Goal: Transaction & Acquisition: Purchase product/service

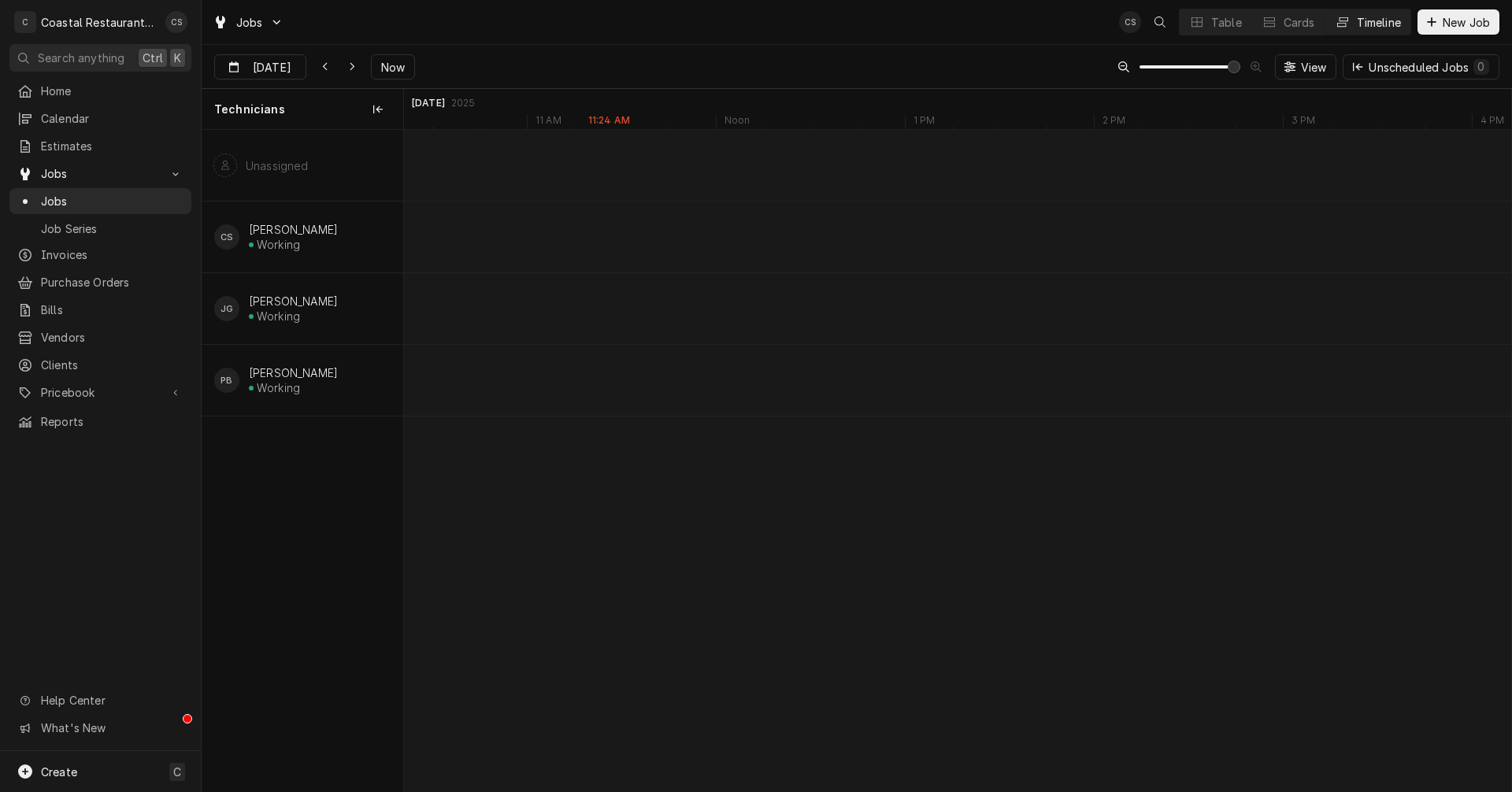
scroll to position [0, 22373]
click at [62, 413] on span "Reports" at bounding box center [111, 421] width 143 height 17
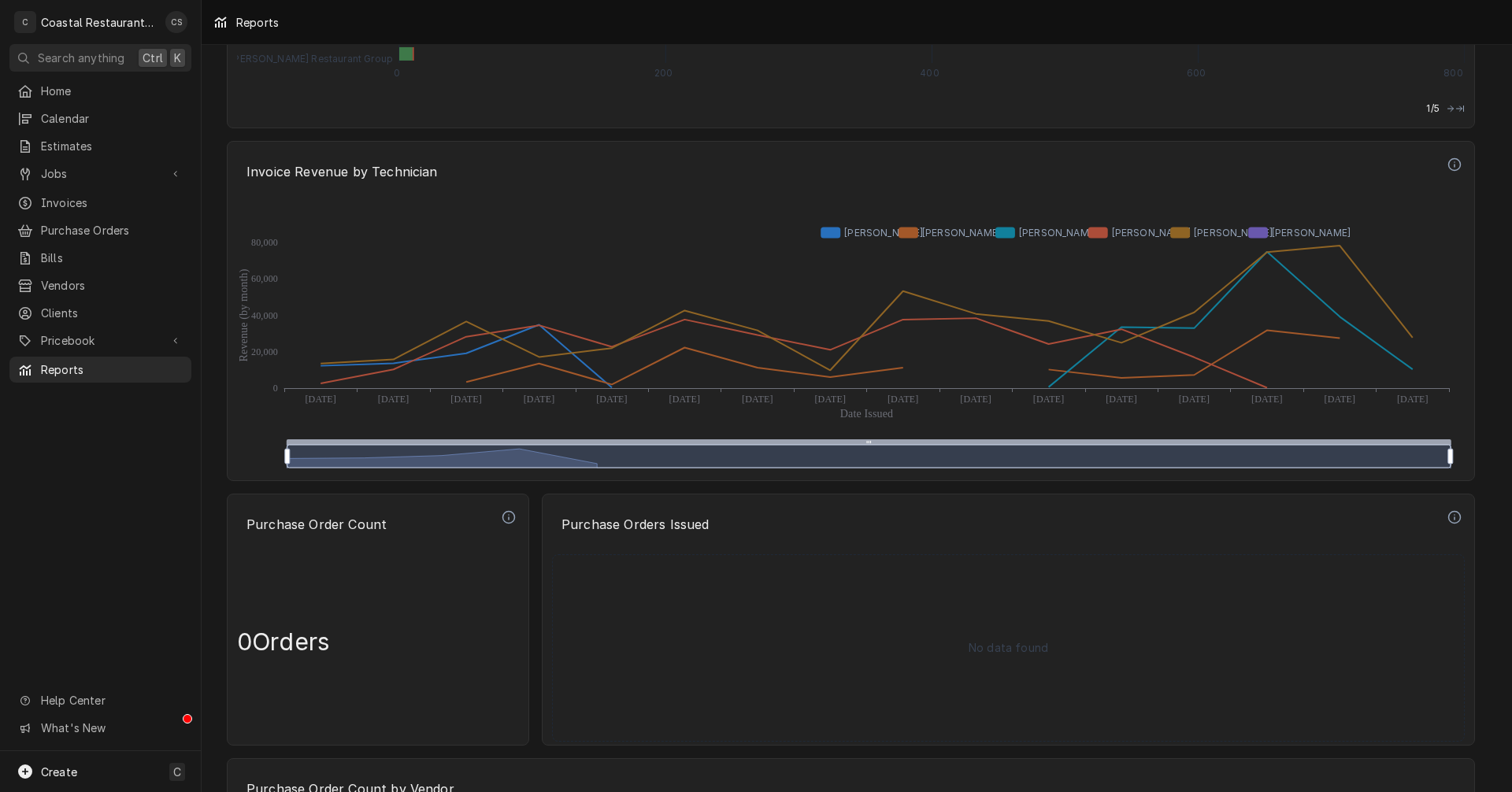
scroll to position [4249, 0]
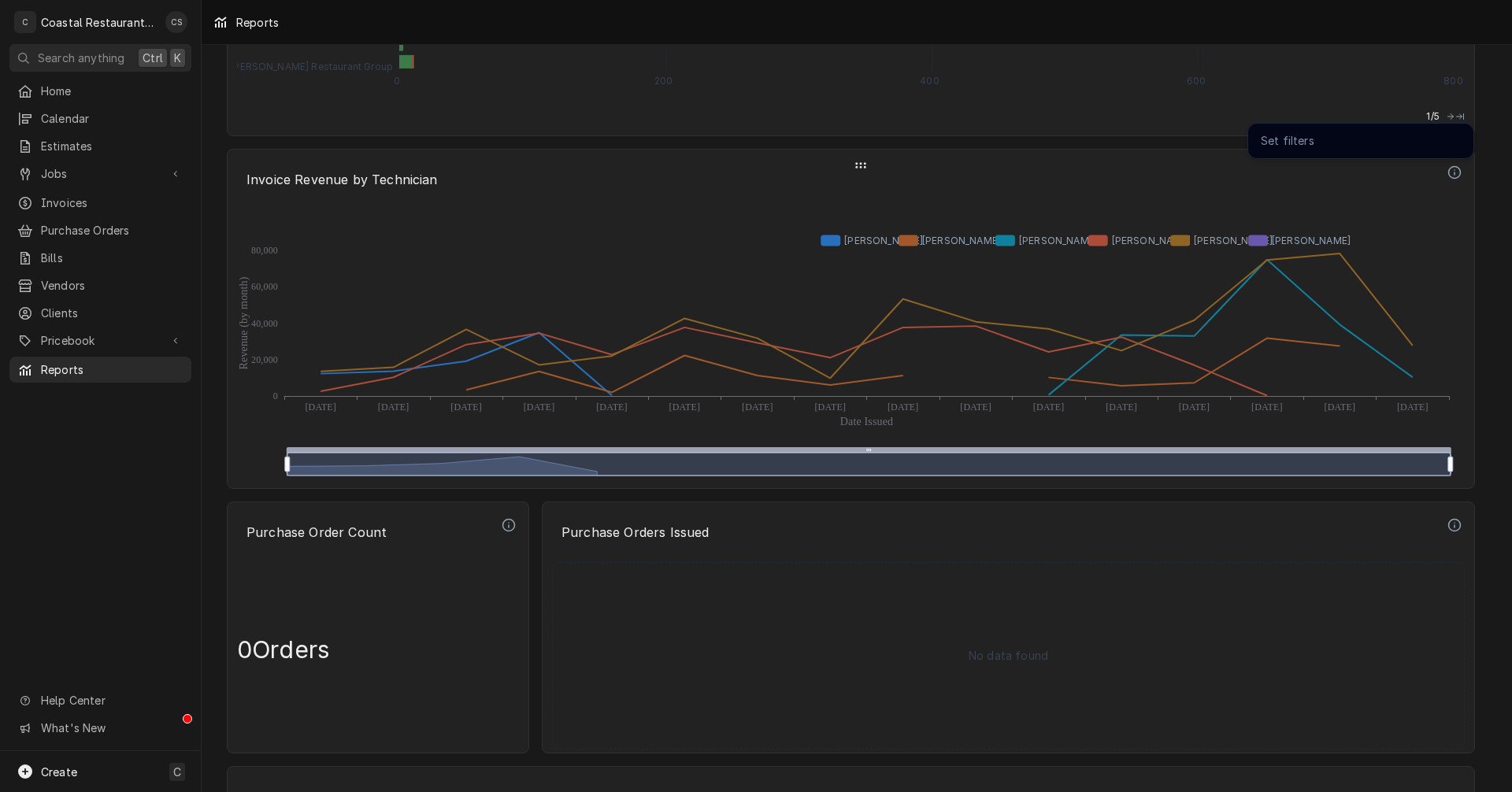
click at [1457, 170] on icon "Dynamic Content Wrapper" at bounding box center [1455, 173] width 14 height 14
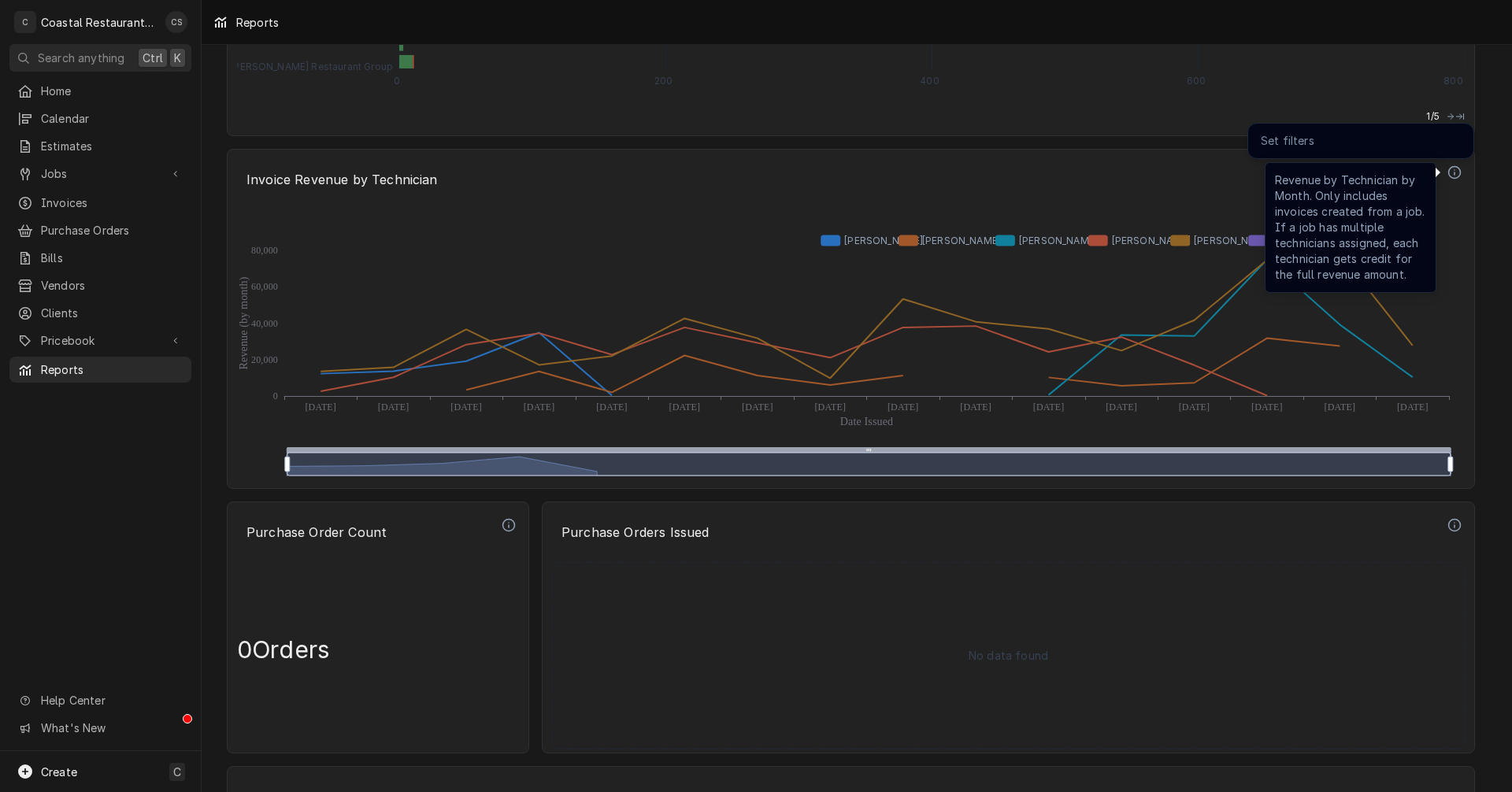
click at [1439, 171] on div at bounding box center [1436, 173] width 10 height 10
click at [1453, 174] on icon "Dynamic Content Wrapper" at bounding box center [1455, 173] width 14 height 14
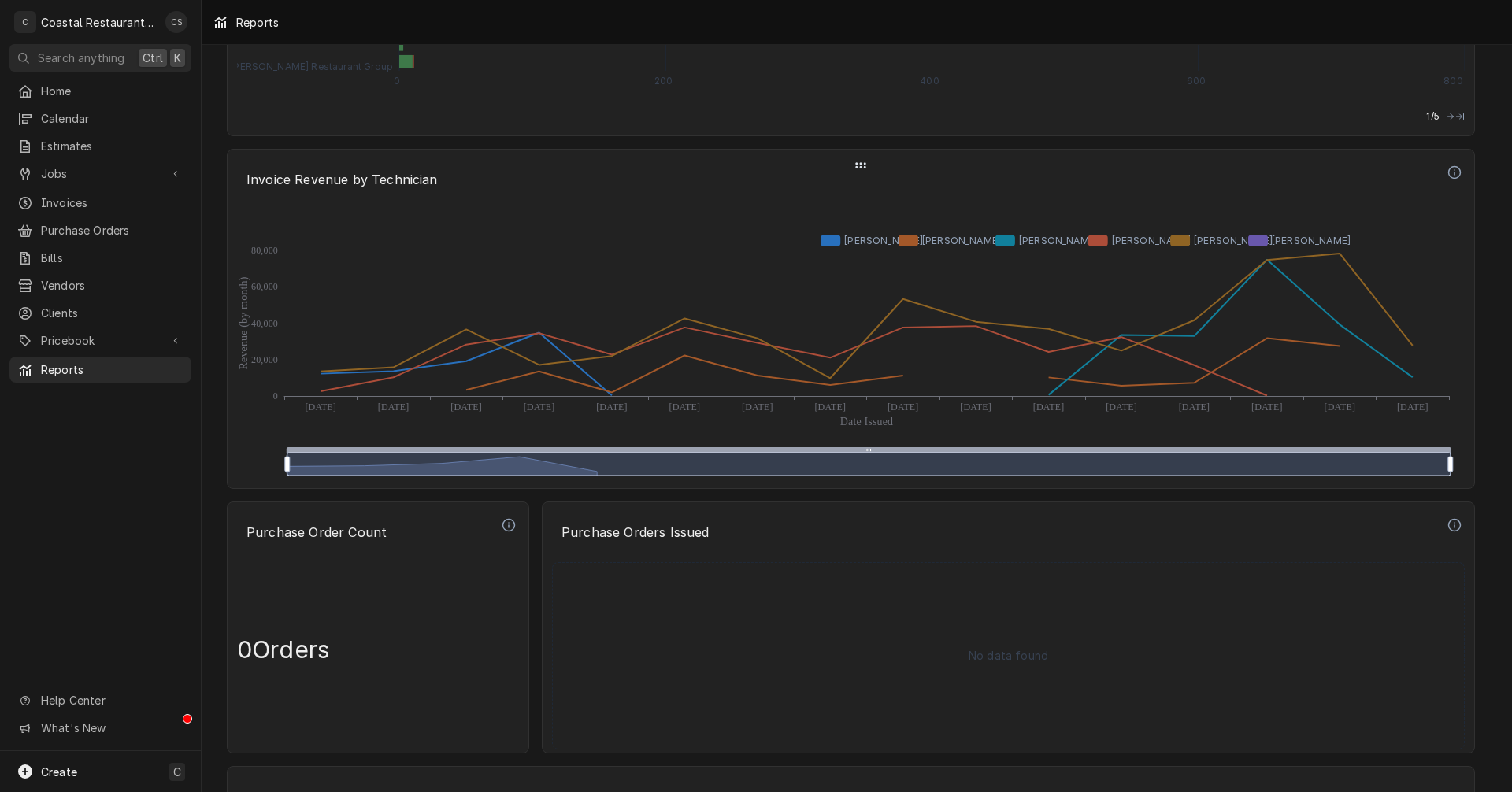
click at [1453, 174] on icon "Dynamic Content Wrapper" at bounding box center [1455, 173] width 14 height 14
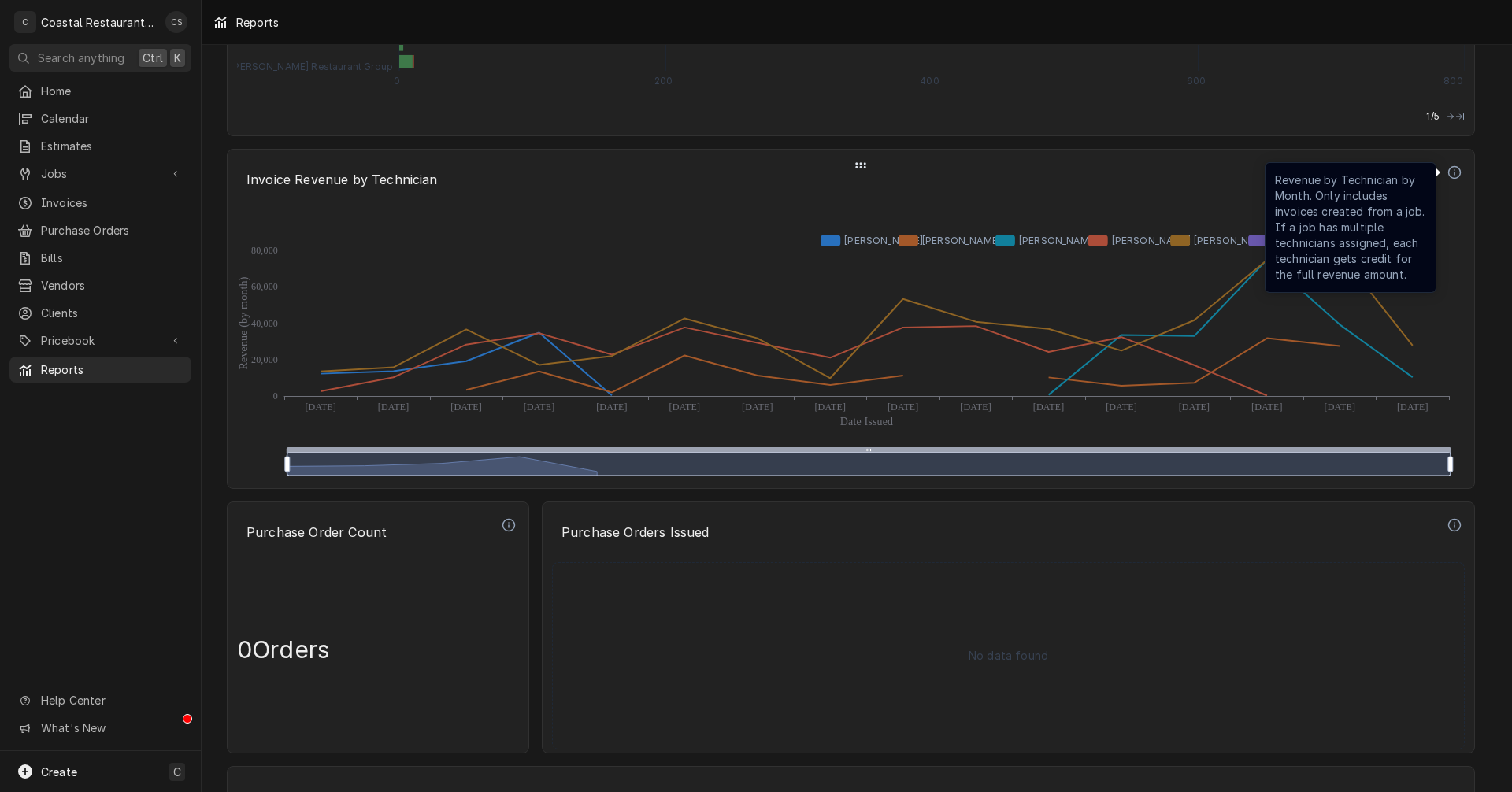
click at [1453, 174] on icon "Dynamic Content Wrapper" at bounding box center [1455, 173] width 14 height 14
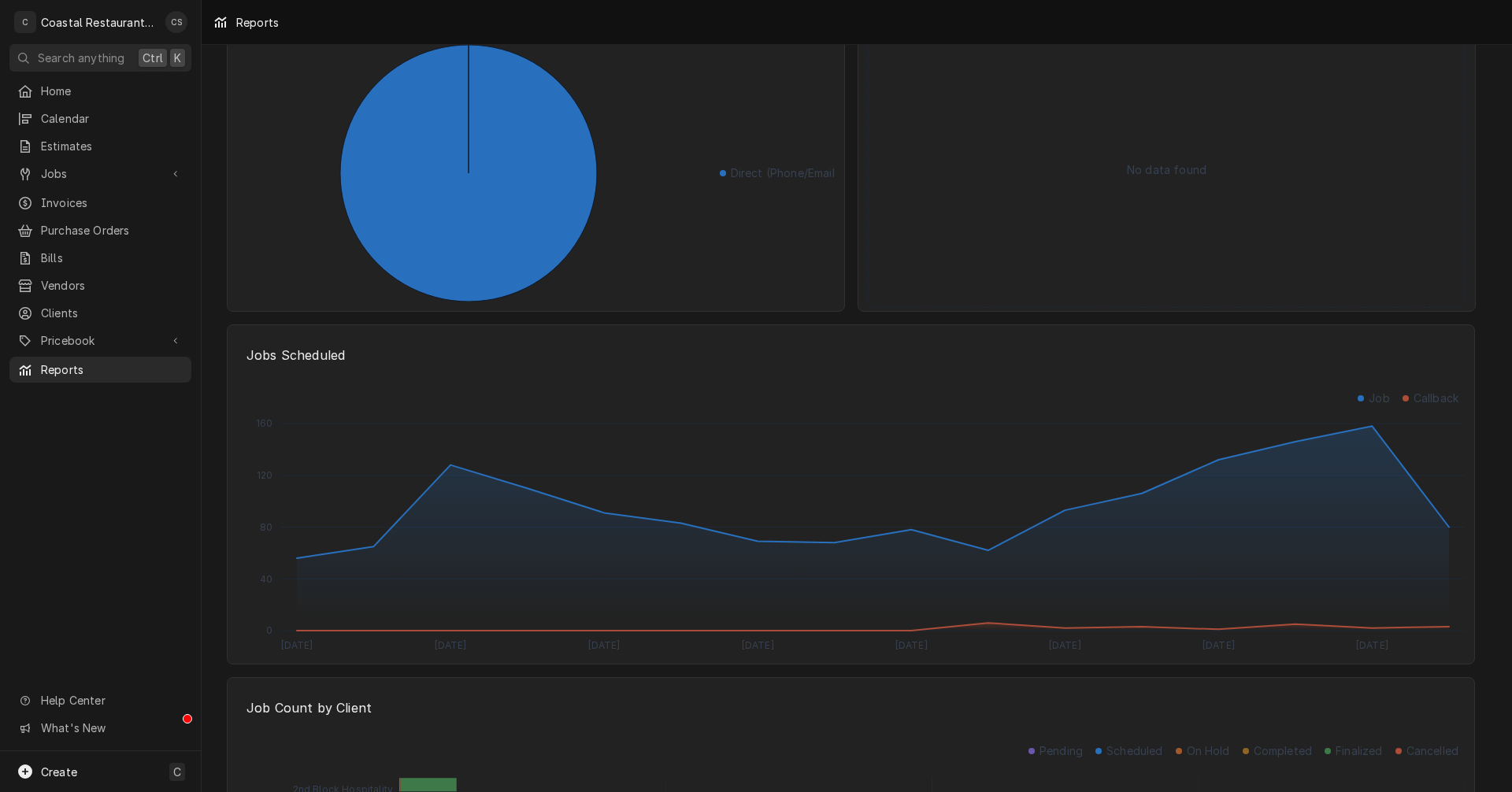
scroll to position [1975, 0]
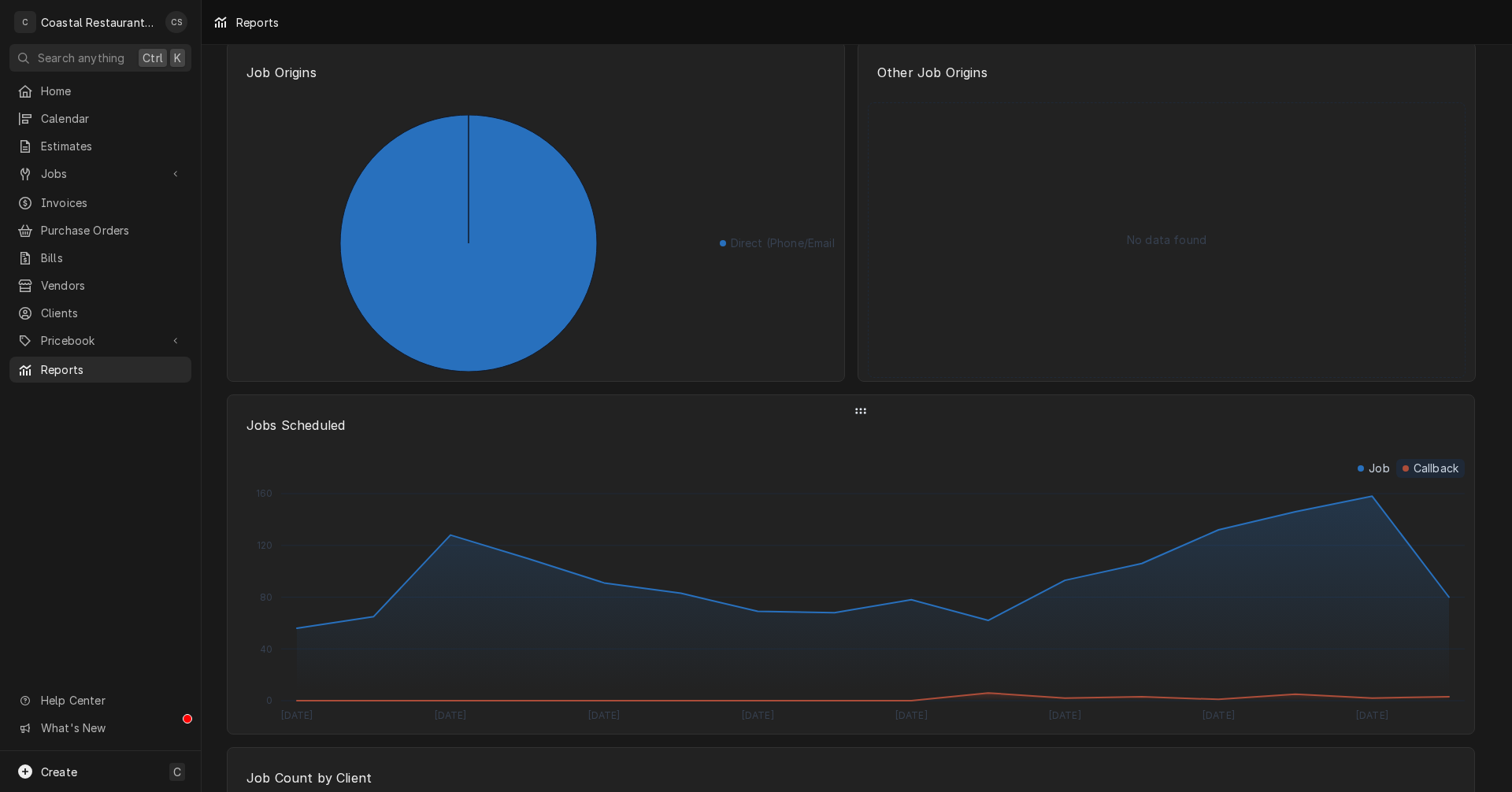
click at [1436, 466] on p "Callback" at bounding box center [1436, 469] width 45 height 16
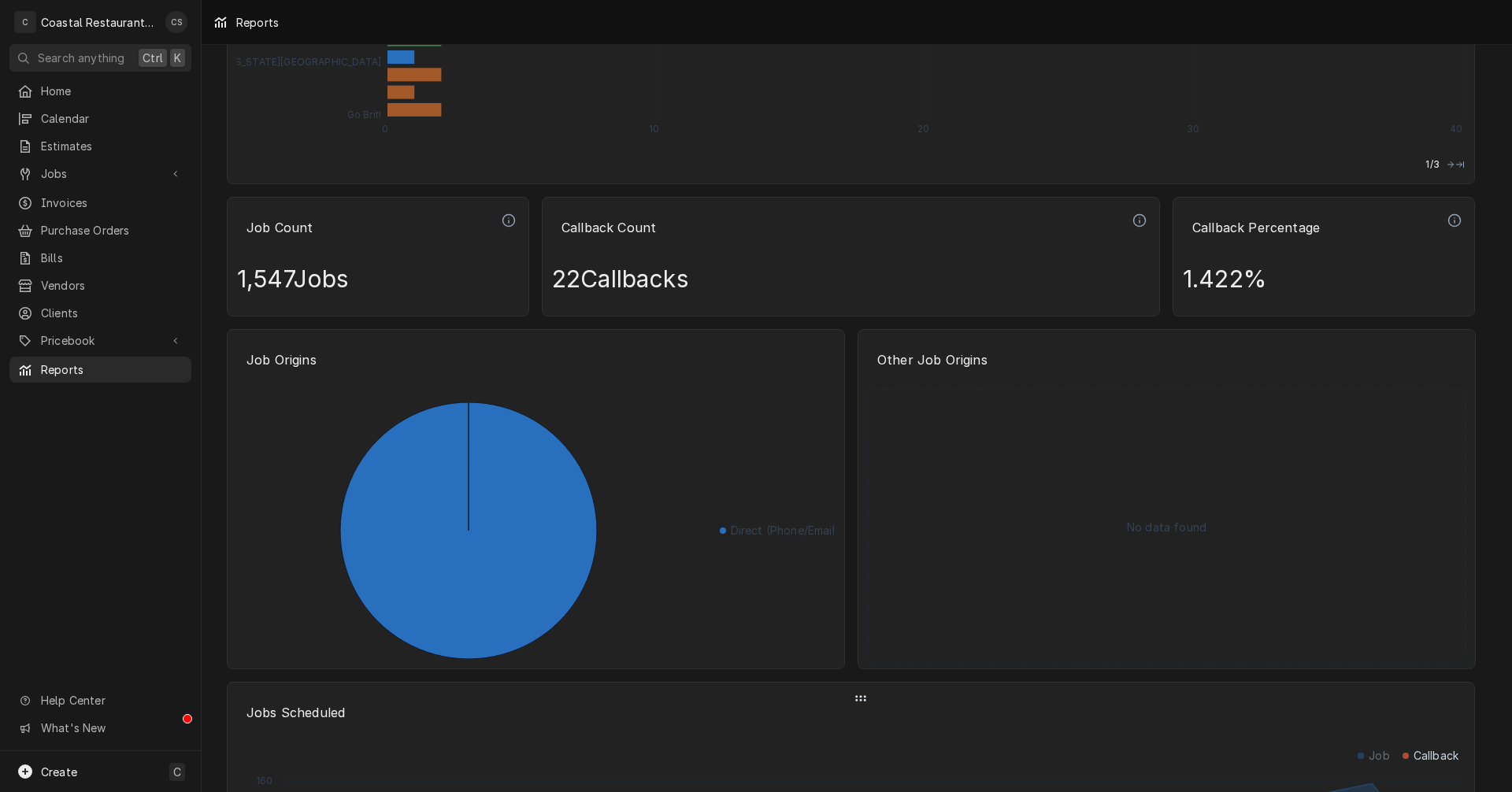
scroll to position [1656, 0]
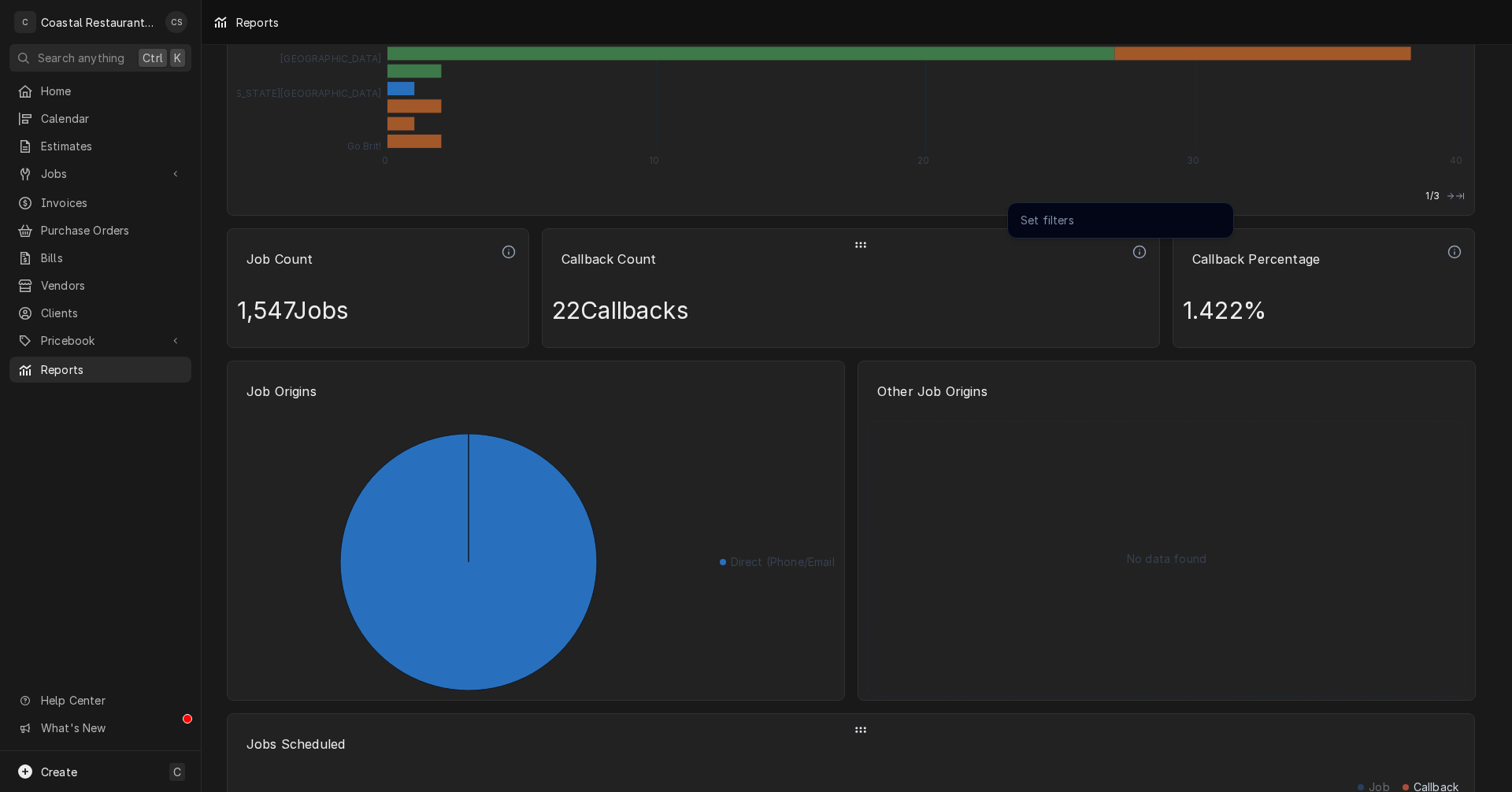
click at [1143, 252] on icon "Dynamic Content Wrapper" at bounding box center [1140, 252] width 14 height 14
click at [1078, 264] on p "The total number of callbacks created (all time)" at bounding box center [1036, 268] width 151 height 32
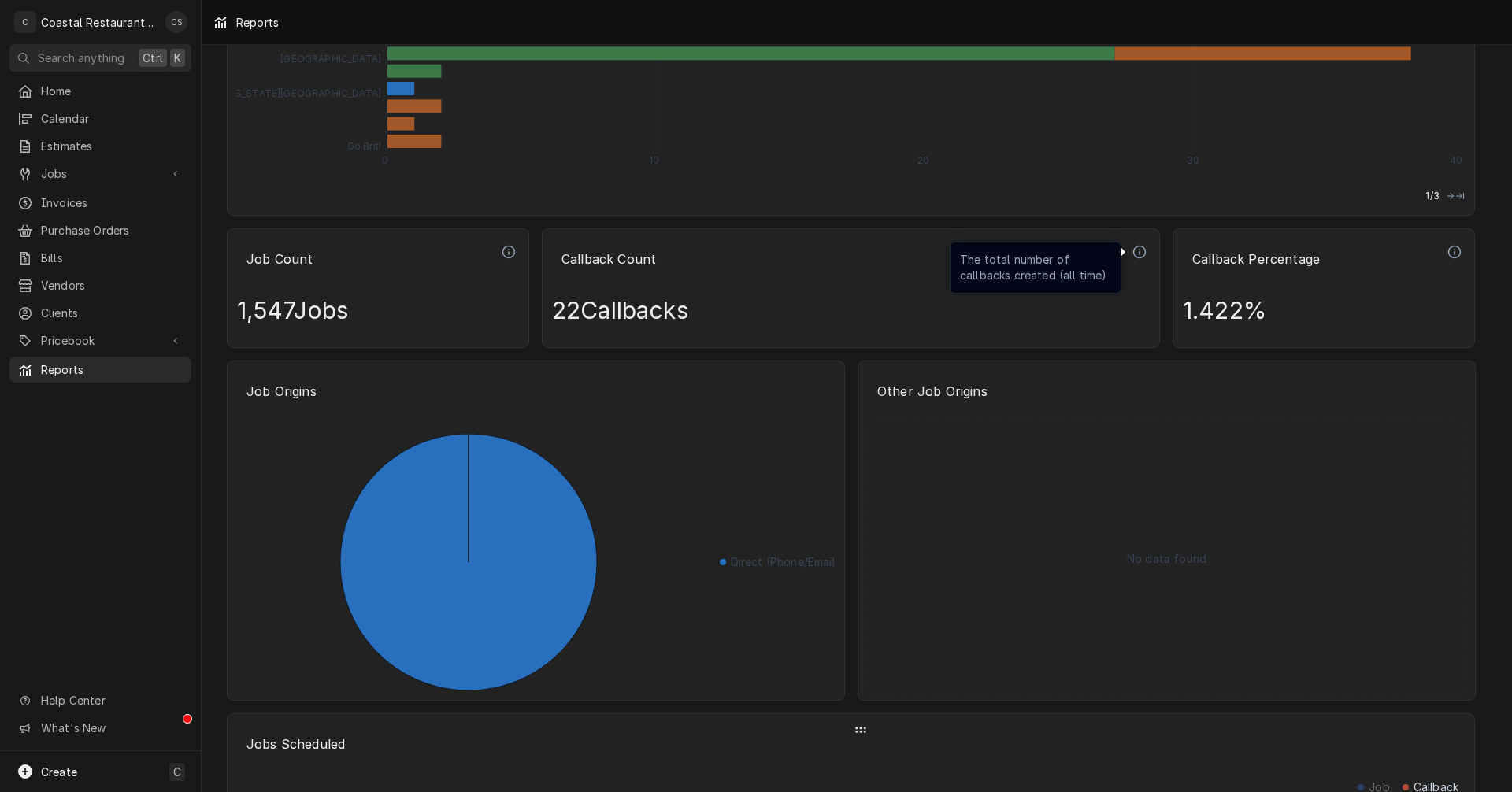
click at [1123, 252] on div at bounding box center [1121, 252] width 10 height 10
click at [1143, 252] on icon "Dynamic Content Wrapper" at bounding box center [1140, 252] width 14 height 14
click at [1067, 258] on p "The total number of callbacks created (all time)" at bounding box center [1036, 268] width 151 height 32
click at [1068, 274] on p "The total number of callbacks created (all time)" at bounding box center [1036, 268] width 151 height 32
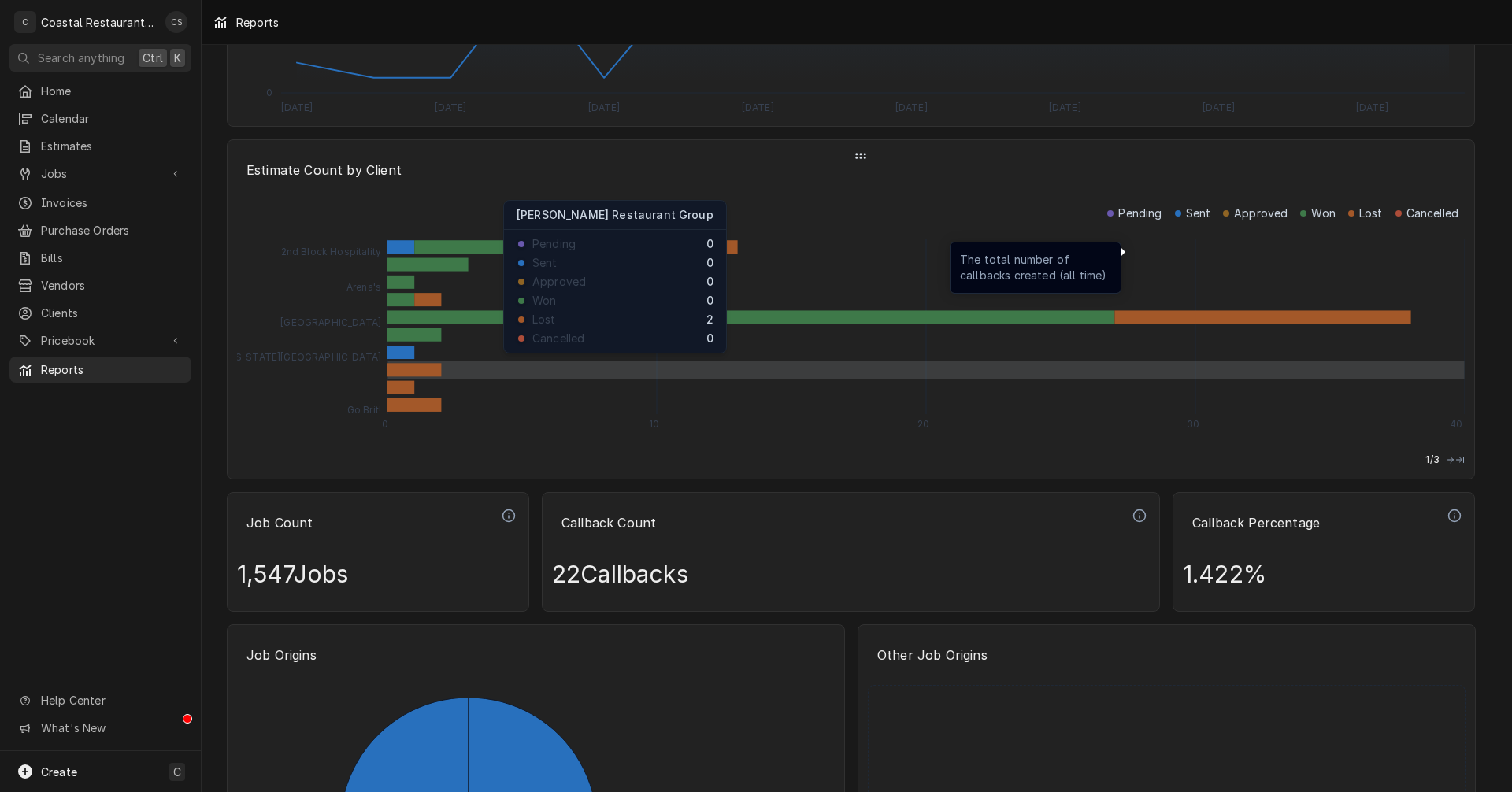
scroll to position [1420, 0]
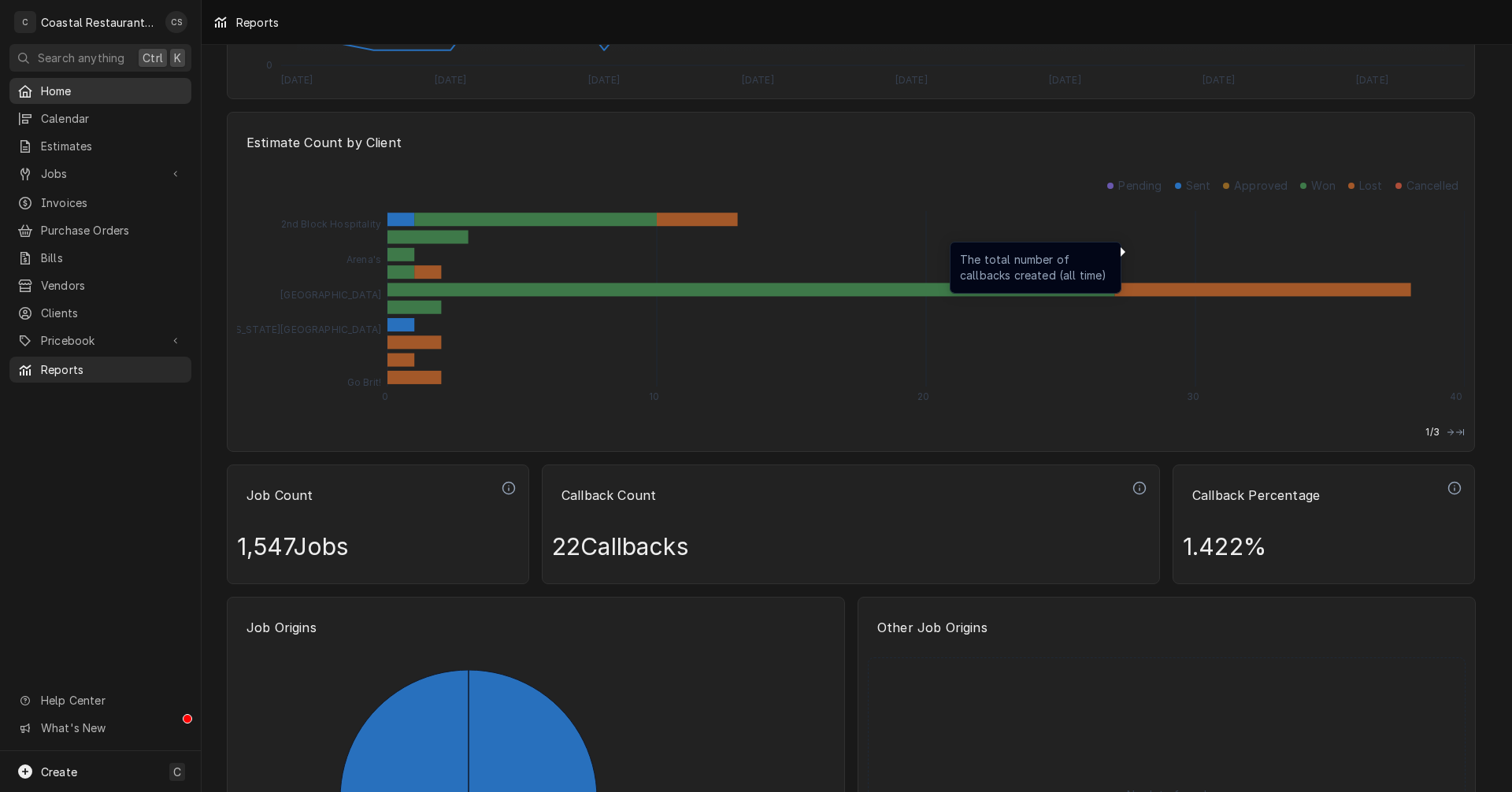
click at [86, 96] on span "Home" at bounding box center [111, 91] width 143 height 17
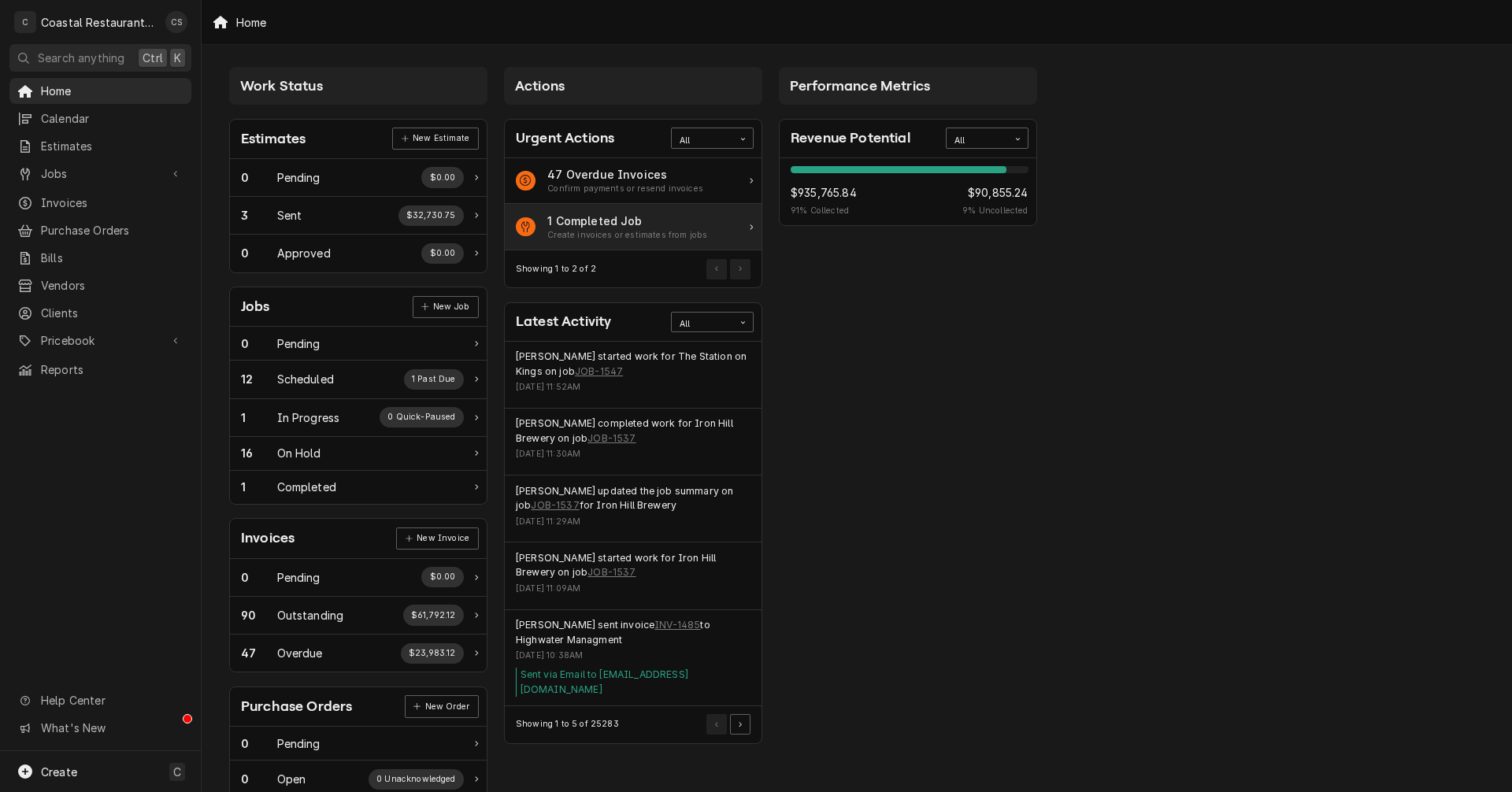
click at [619, 220] on div "1 Completed Job" at bounding box center [627, 220] width 160 height 17
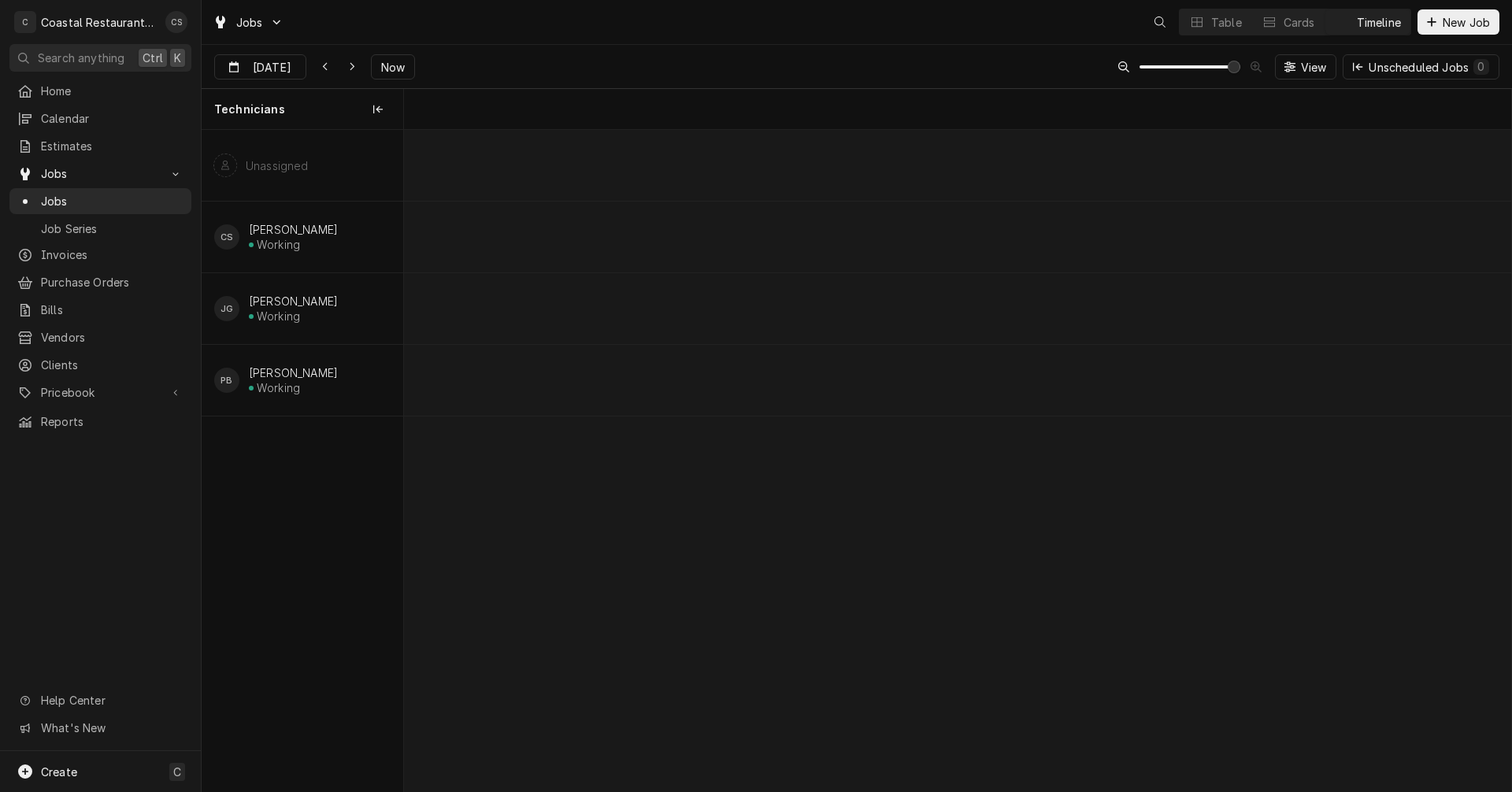
scroll to position [0, 21947]
click at [958, 373] on div "Walk In Freezer Iron Hill Brewery | Rehoboth Beach, 19971" at bounding box center [999, 391] width 170 height 35
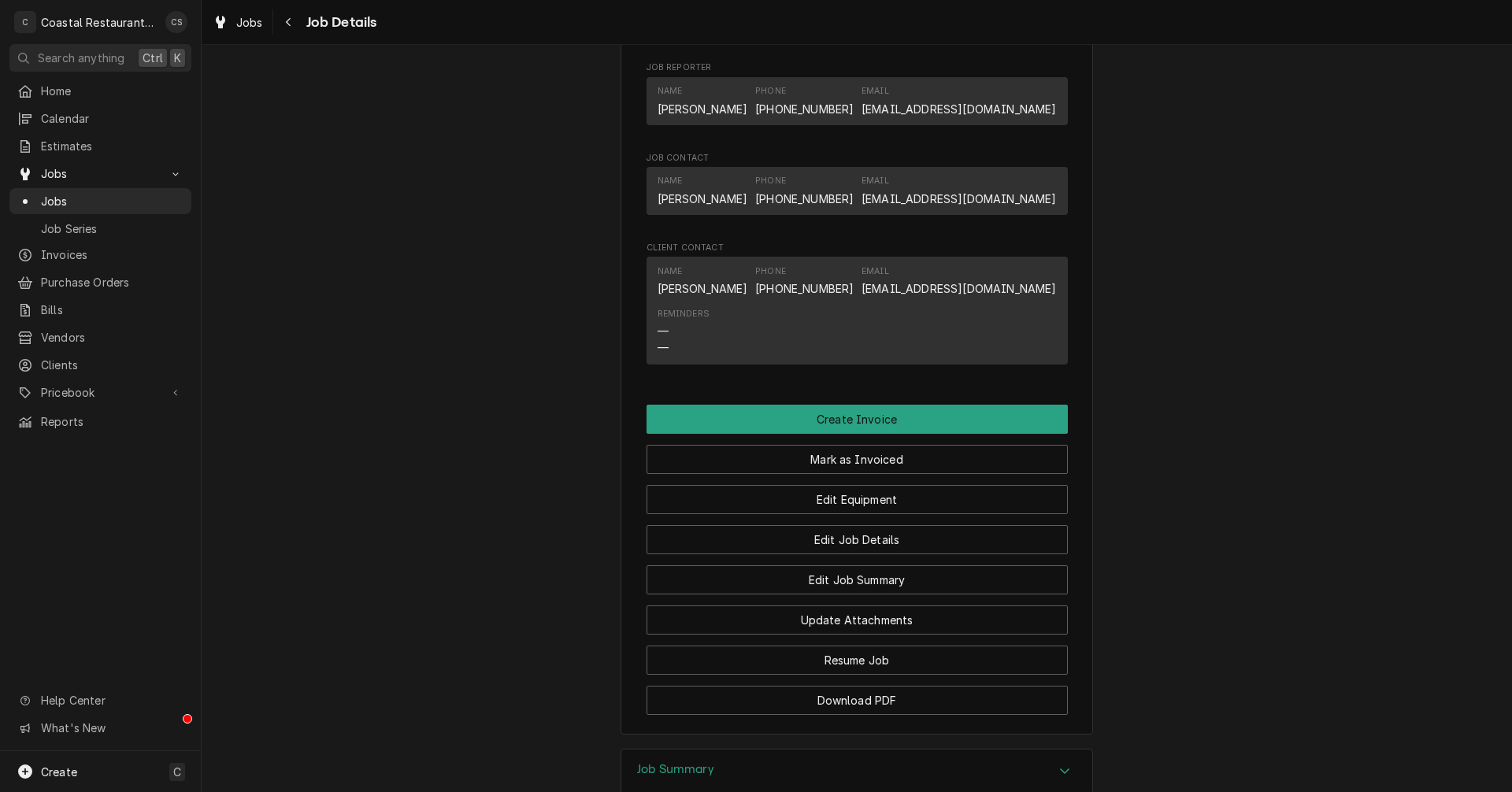
scroll to position [1024, 0]
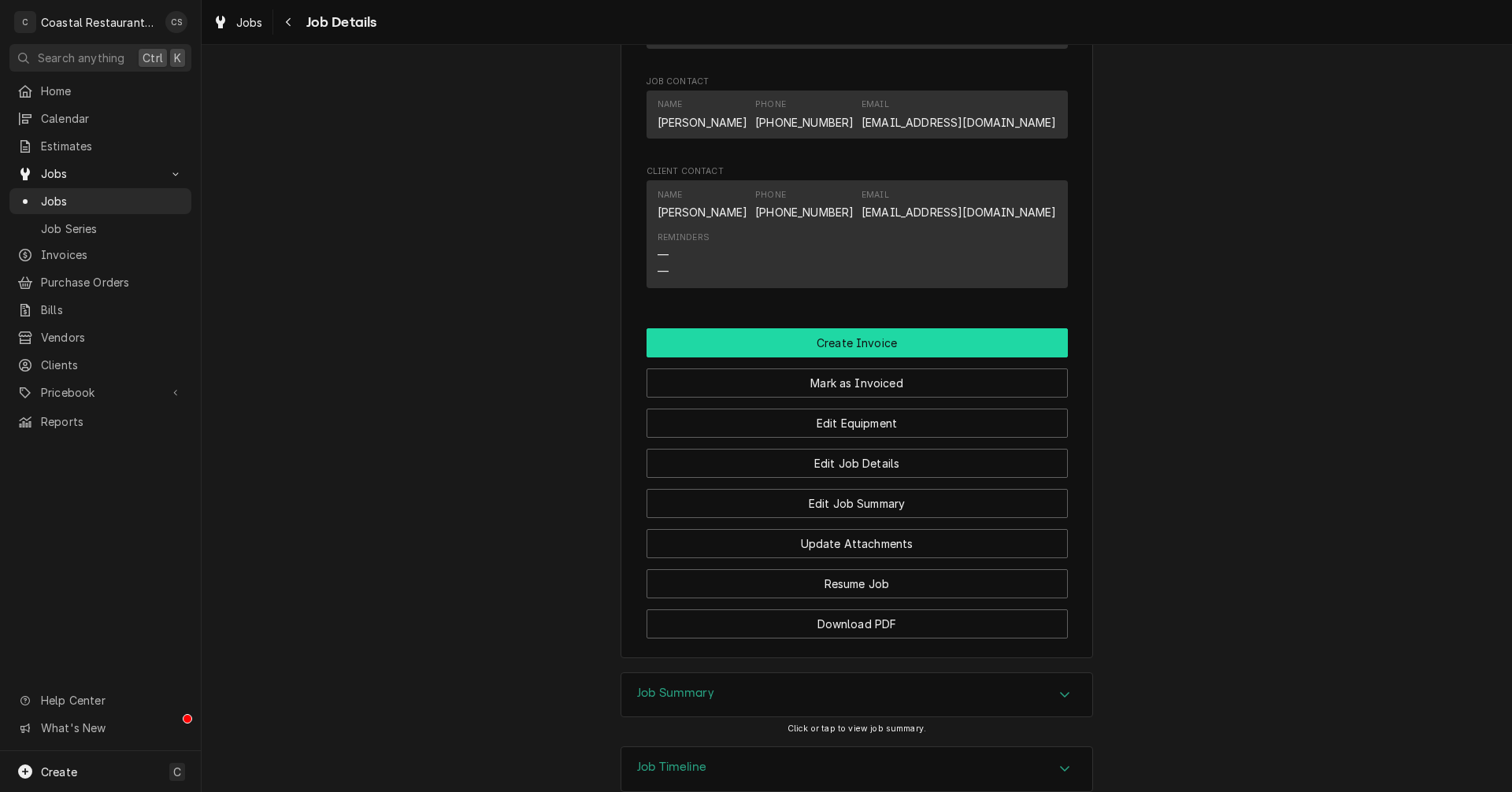
click at [858, 356] on button "Create Invoice" at bounding box center [857, 343] width 421 height 29
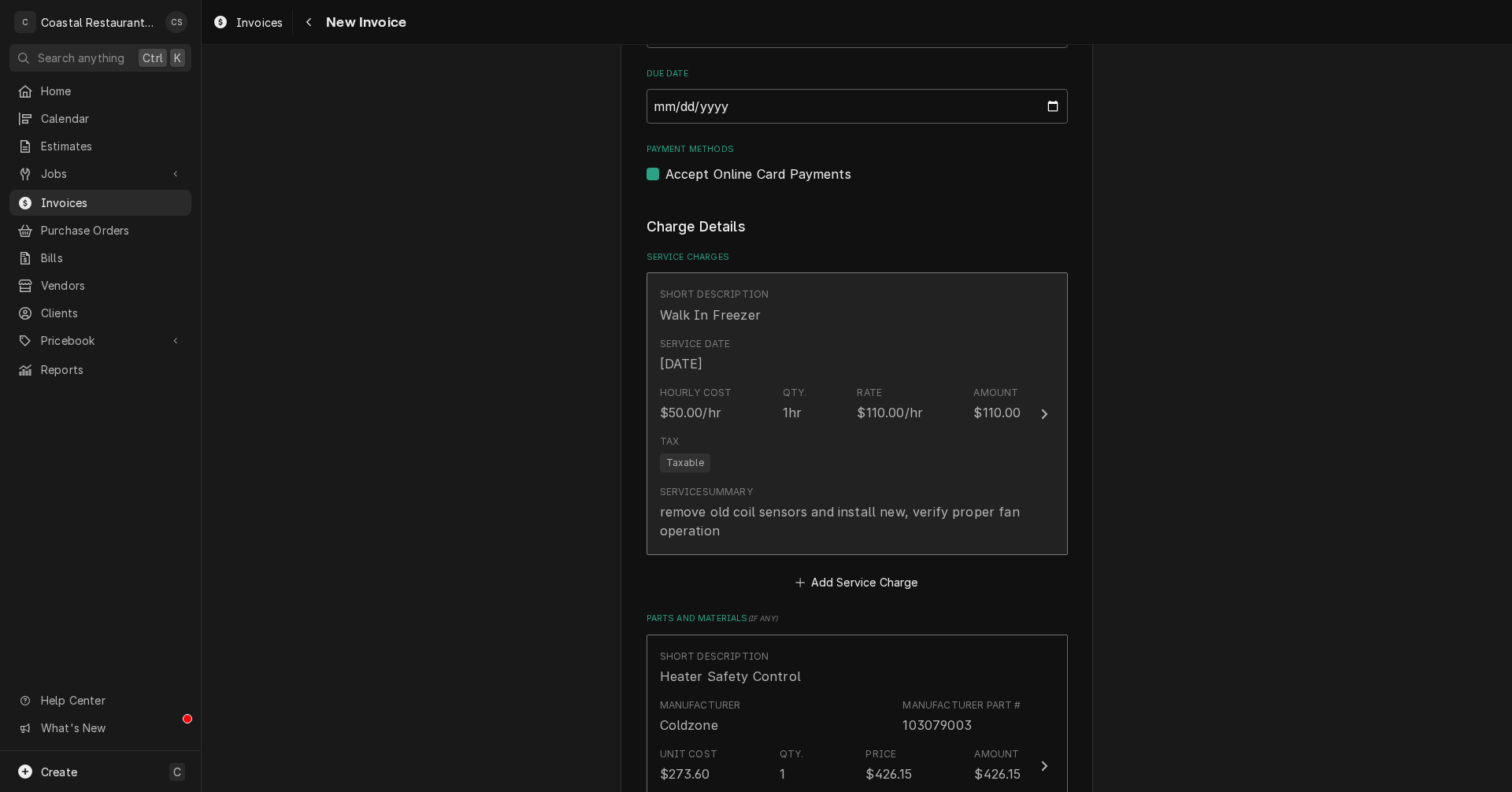
scroll to position [708, 0]
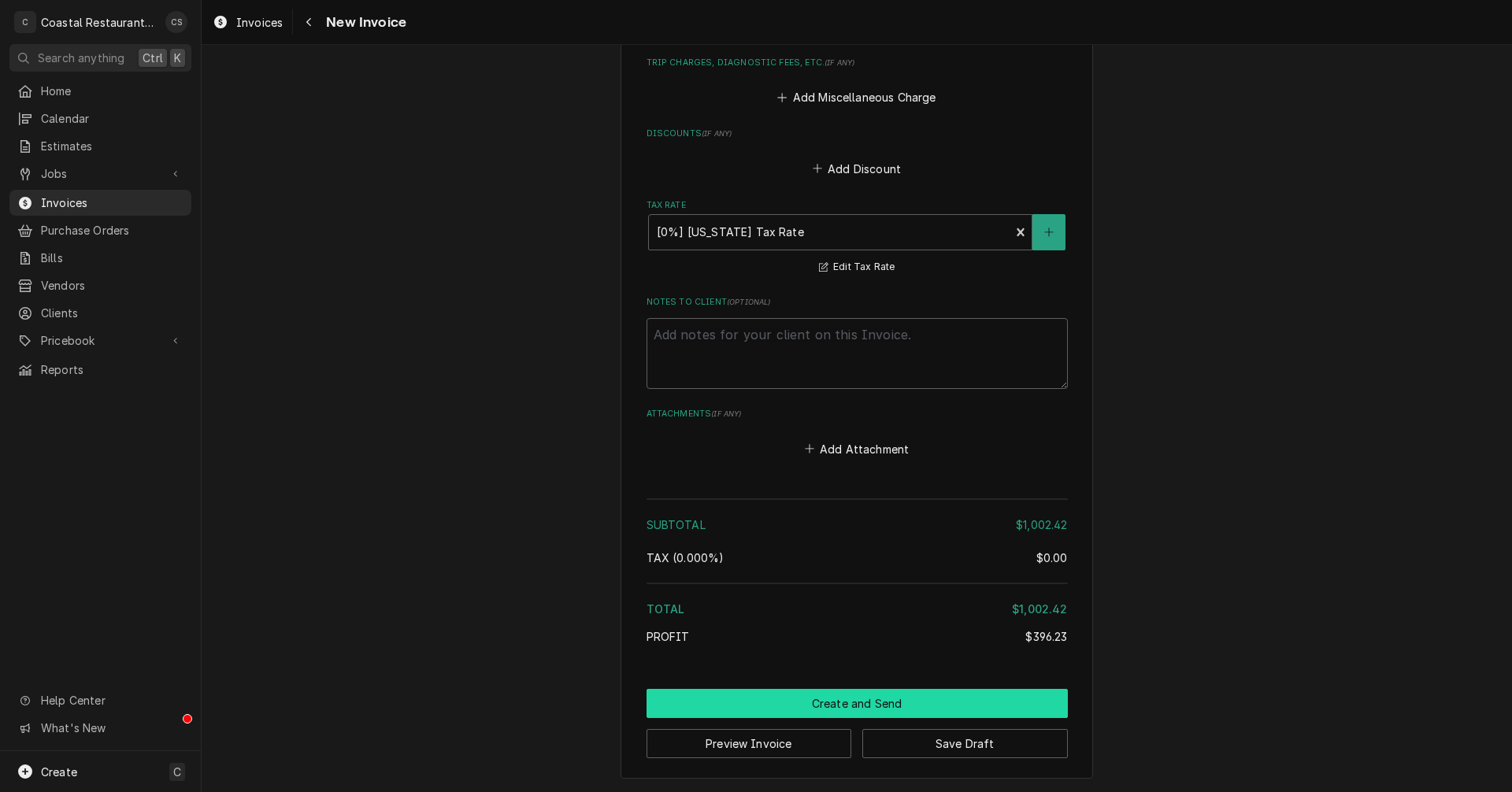
click at [856, 704] on button "Create and Send" at bounding box center [857, 704] width 421 height 29
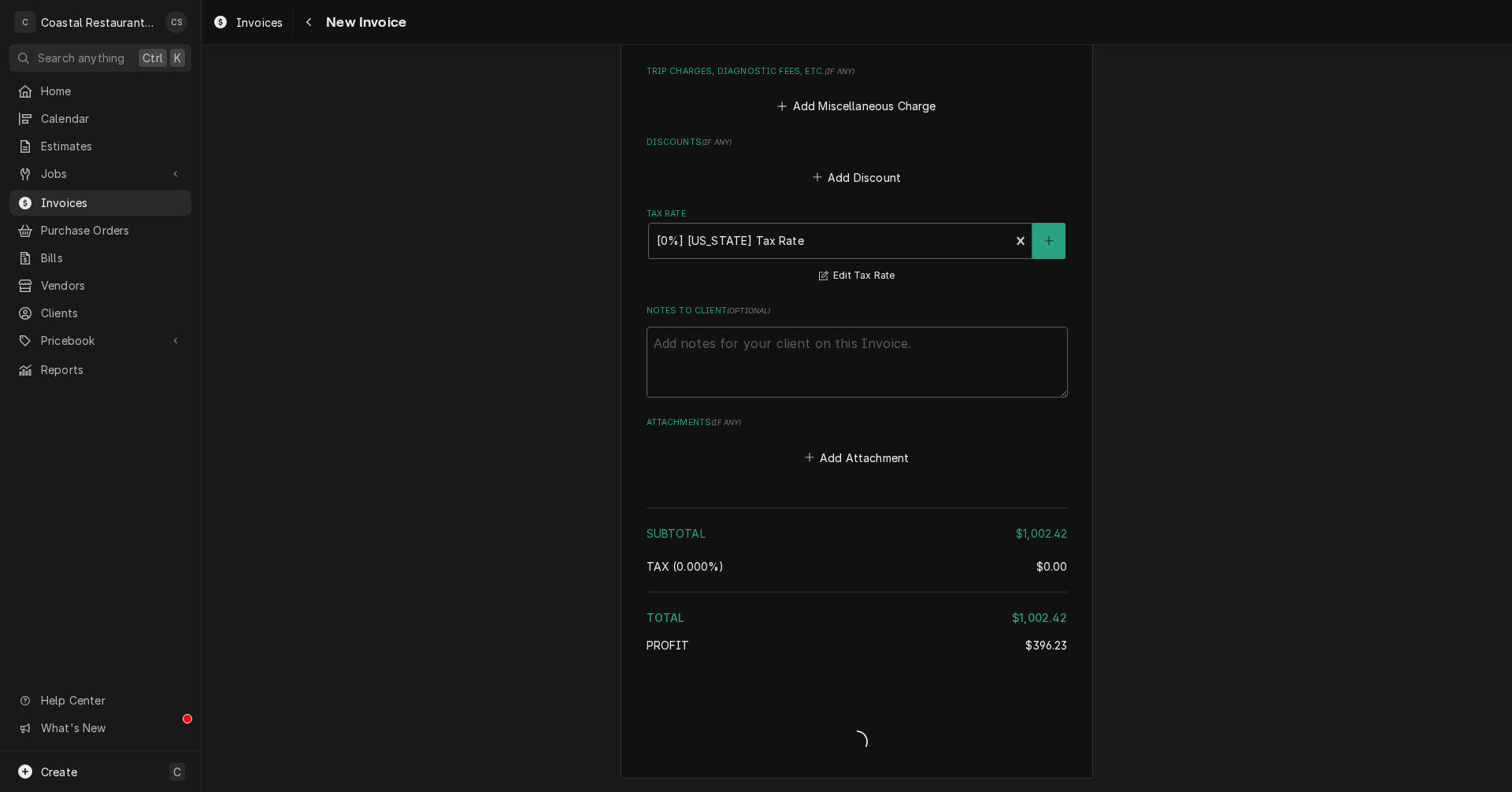
type textarea "x"
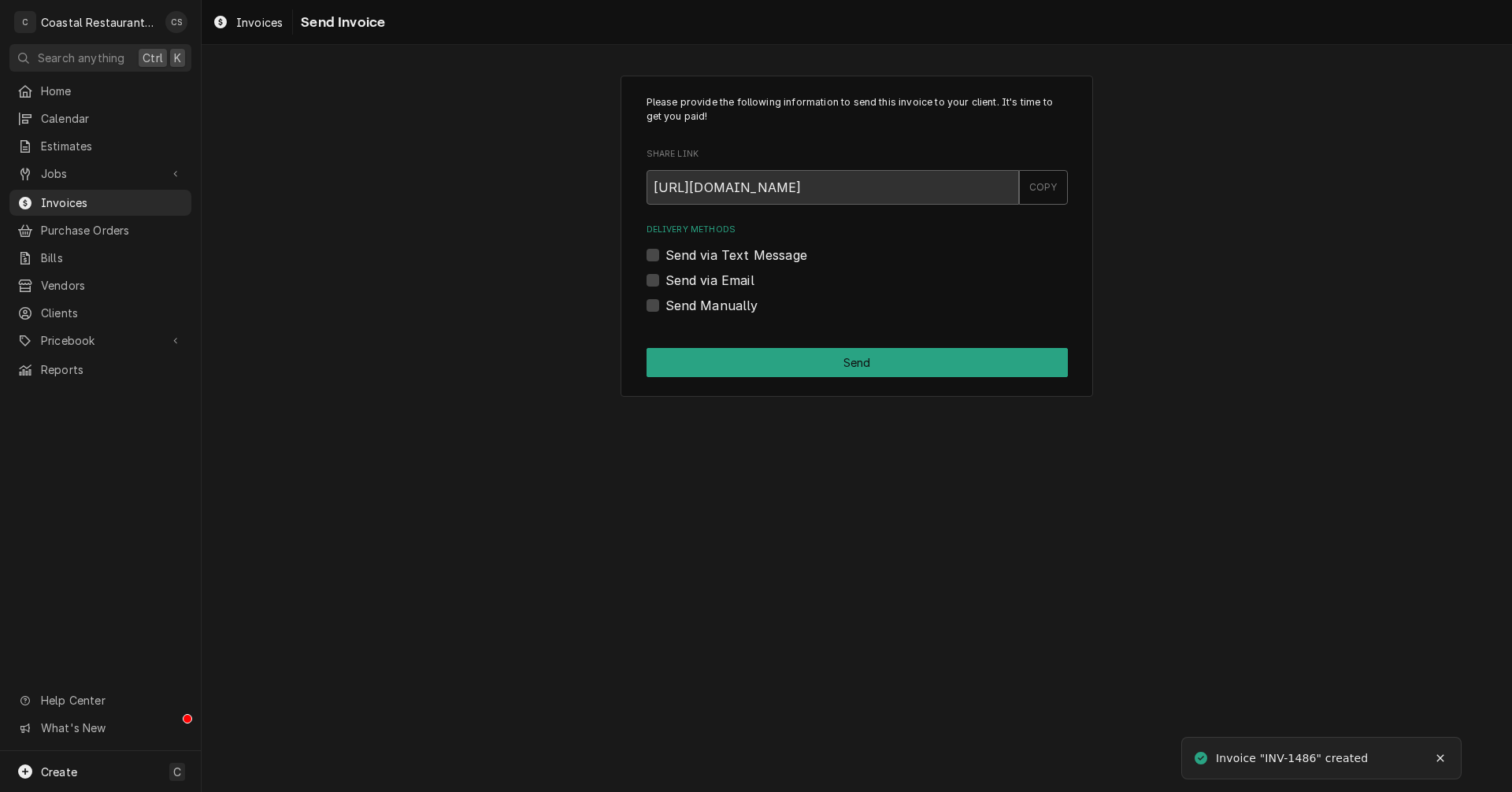
click at [666, 283] on label "Send via Email" at bounding box center [710, 280] width 89 height 19
click at [666, 283] on input "Send via Email" at bounding box center [876, 288] width 421 height 35
checkbox input "true"
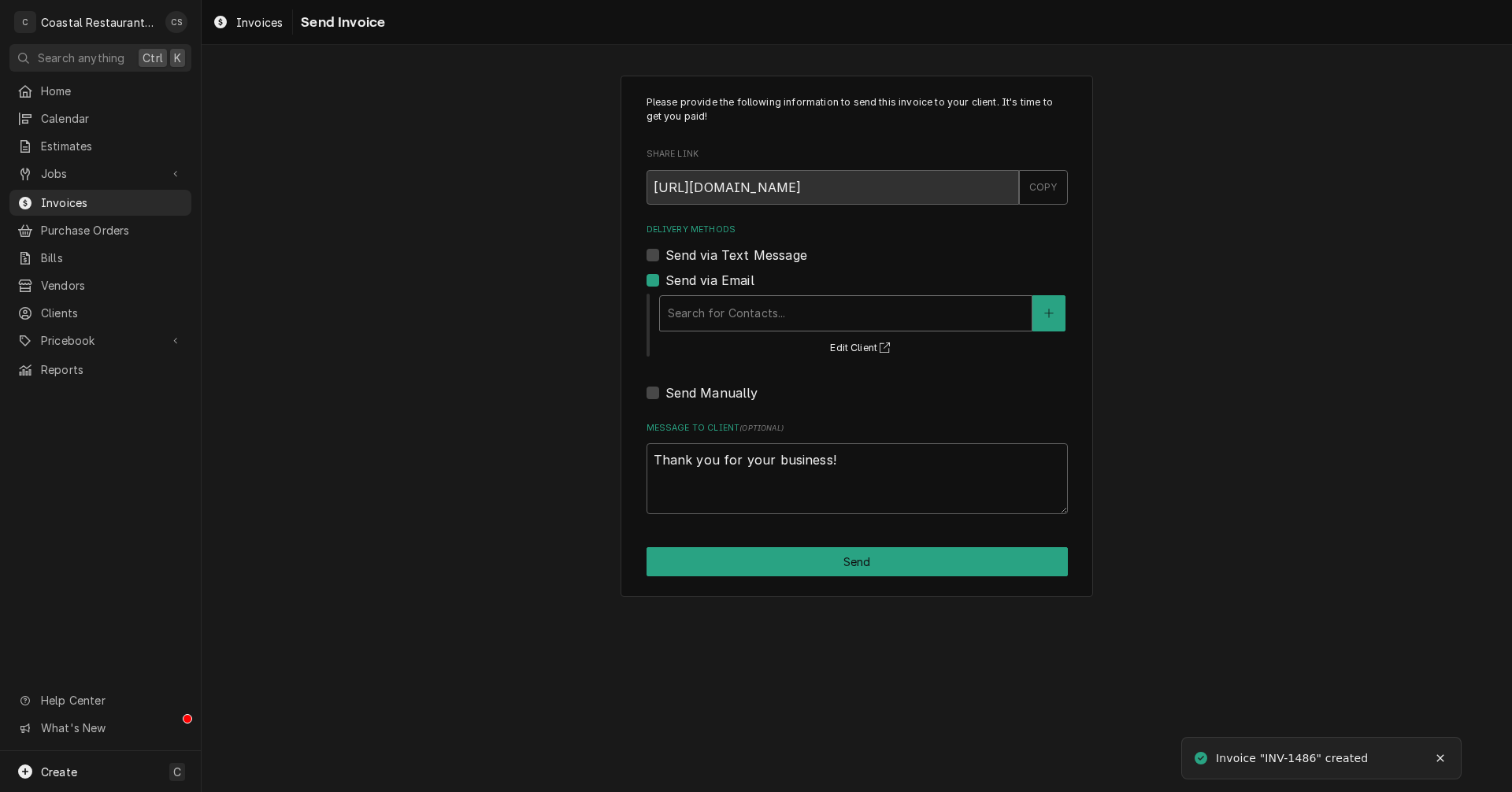
click at [703, 317] on div "Delivery Methods" at bounding box center [846, 314] width 356 height 29
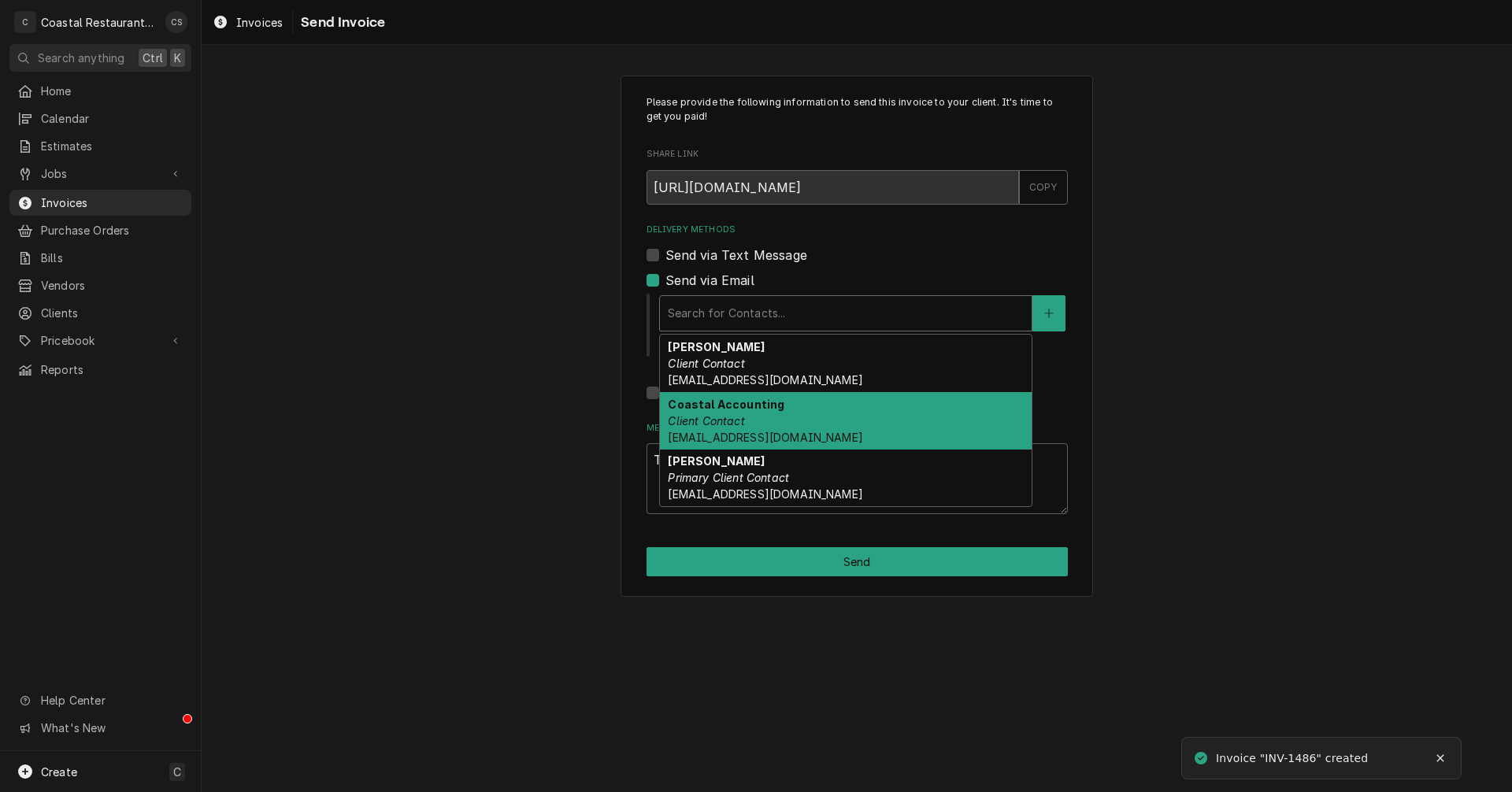
click at [706, 411] on div "Coastal Accounting Client Contact accounting@coastalrestaurantrepair.com" at bounding box center [846, 421] width 372 height 57
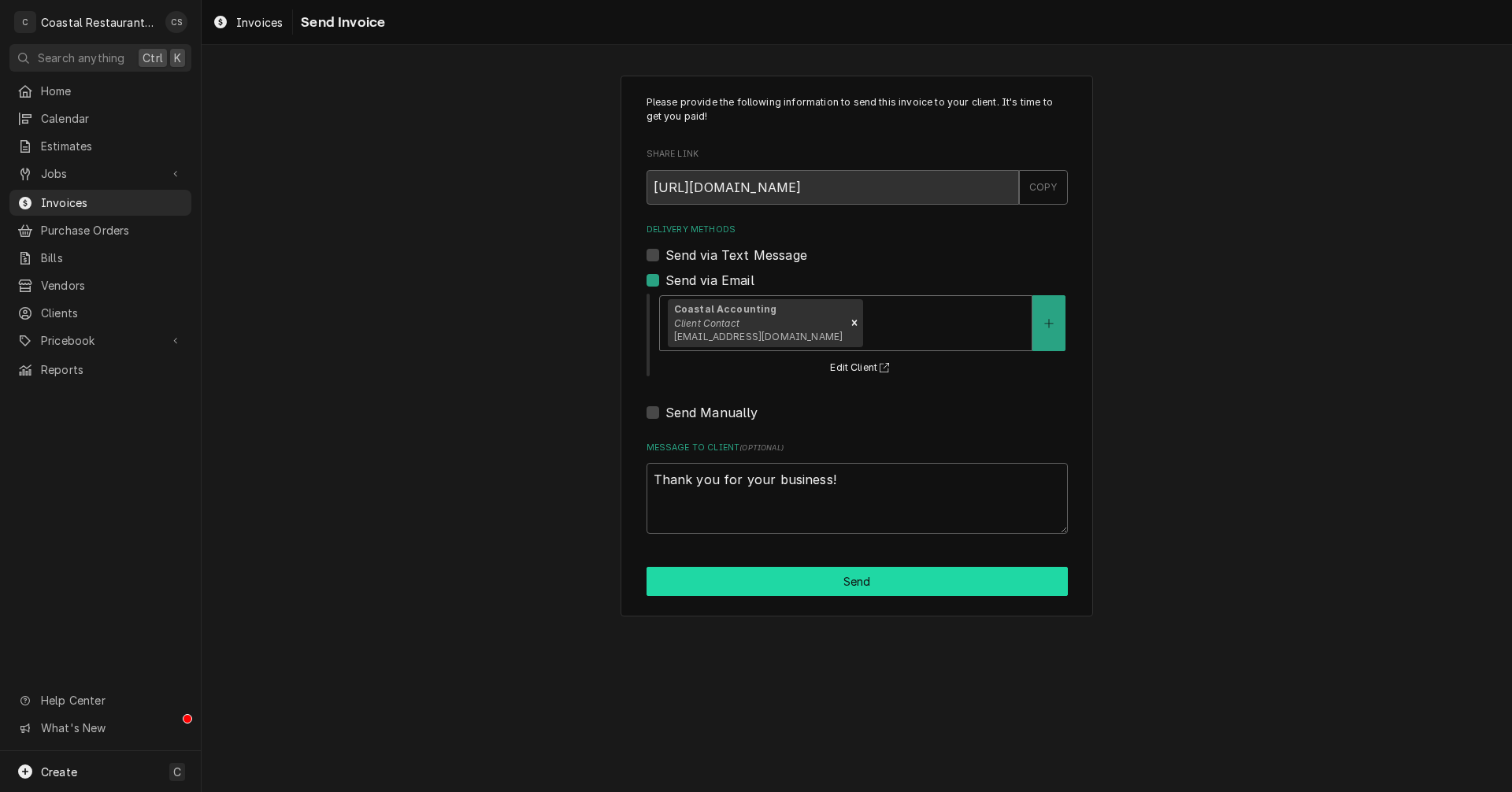
click at [804, 578] on button "Send" at bounding box center [857, 581] width 421 height 29
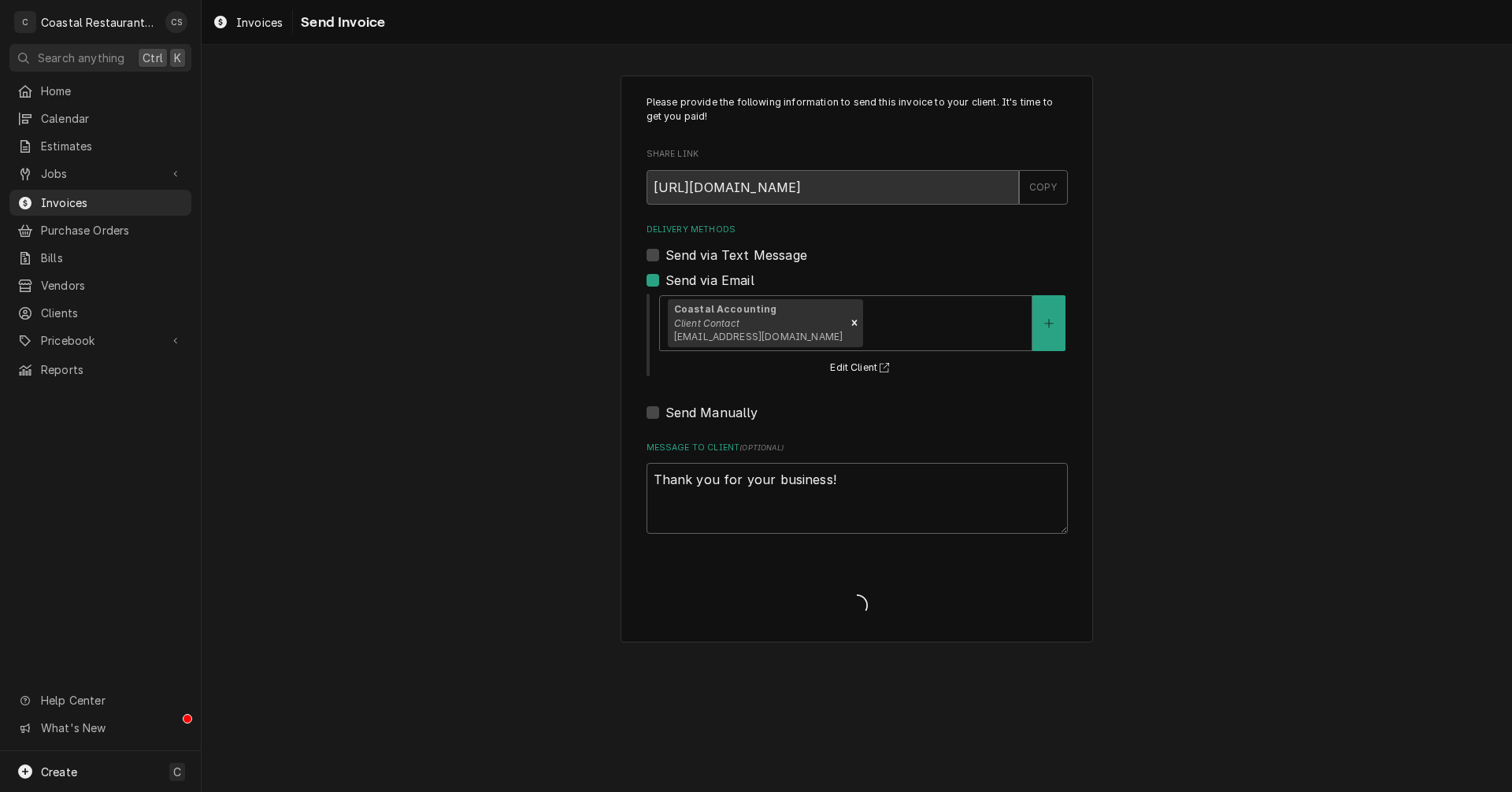
type textarea "x"
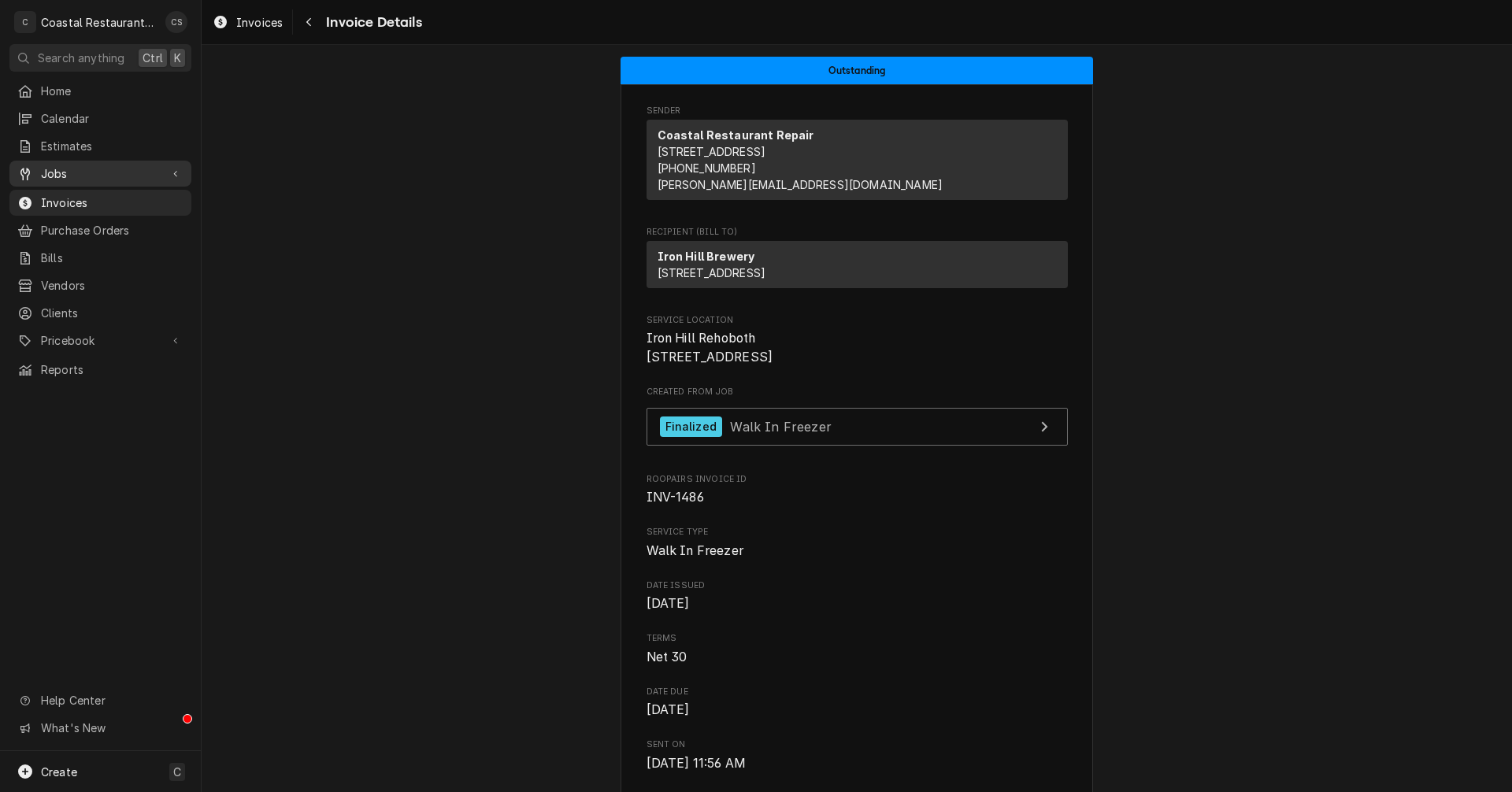
click at [68, 170] on span "Jobs" at bounding box center [100, 174] width 119 height 17
click at [71, 193] on span "Jobs" at bounding box center [111, 201] width 143 height 17
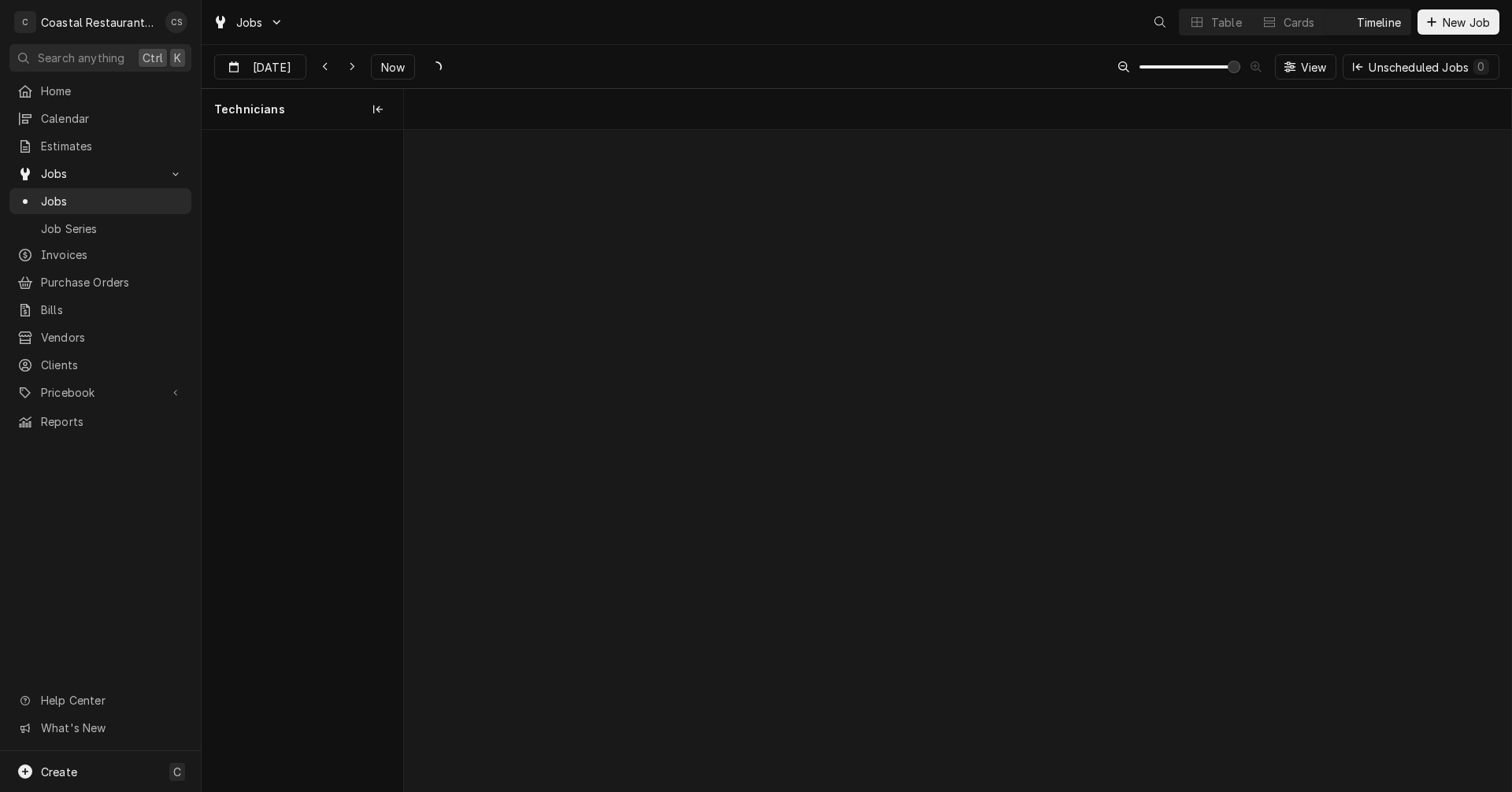
scroll to position [0, 21947]
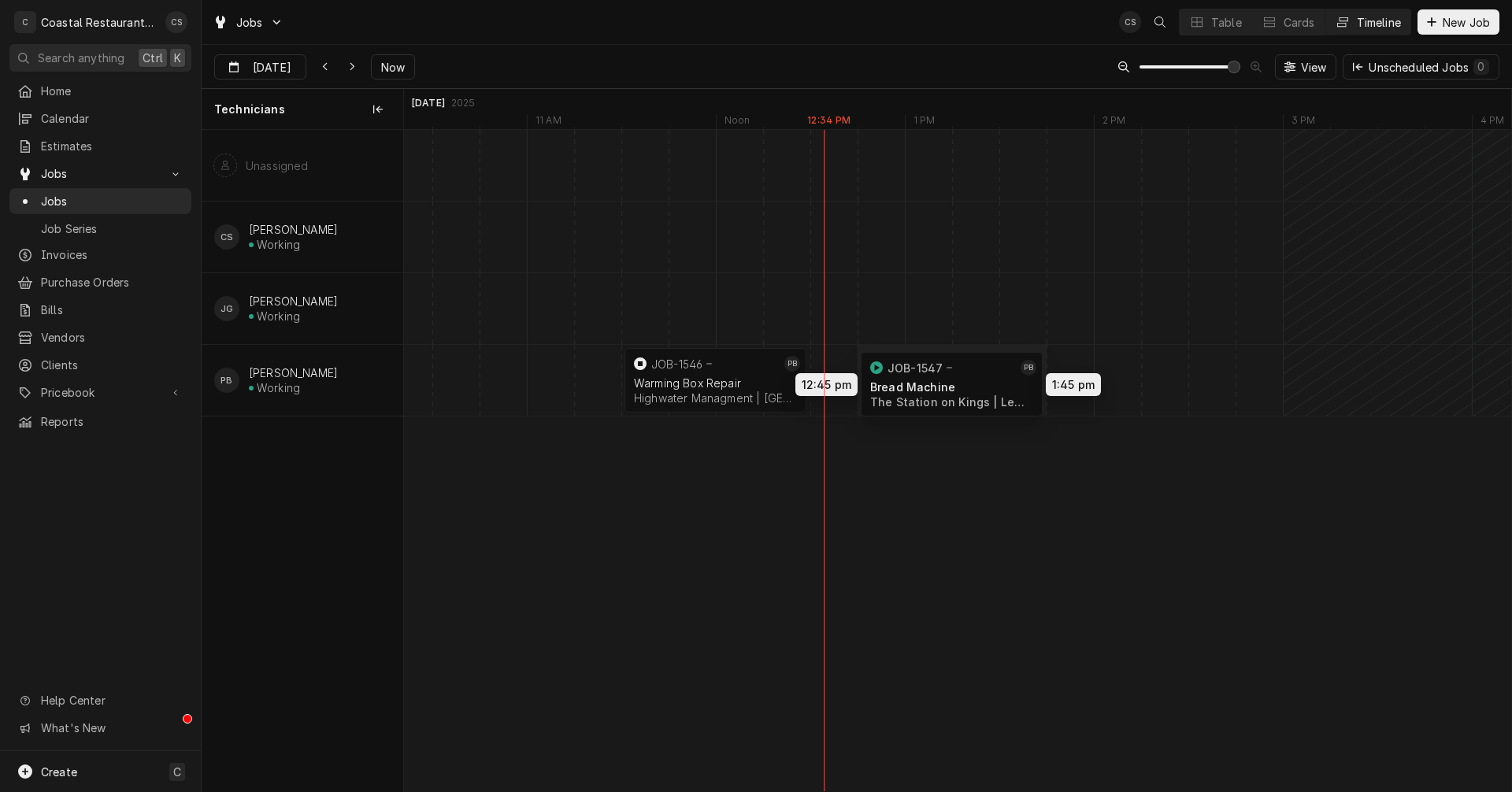
drag, startPoint x: 1205, startPoint y: 378, endPoint x: 953, endPoint y: 382, distance: 252.0
click at [953, 382] on div "11:30 AM 12:30 PM JOB-1546 PB Warming Box Repair Highwater Managment | Ocean Ci…" at bounding box center [957, 460] width 1108 height 661
click at [349, 67] on icon "Dynamic Content Wrapper" at bounding box center [352, 67] width 7 height 11
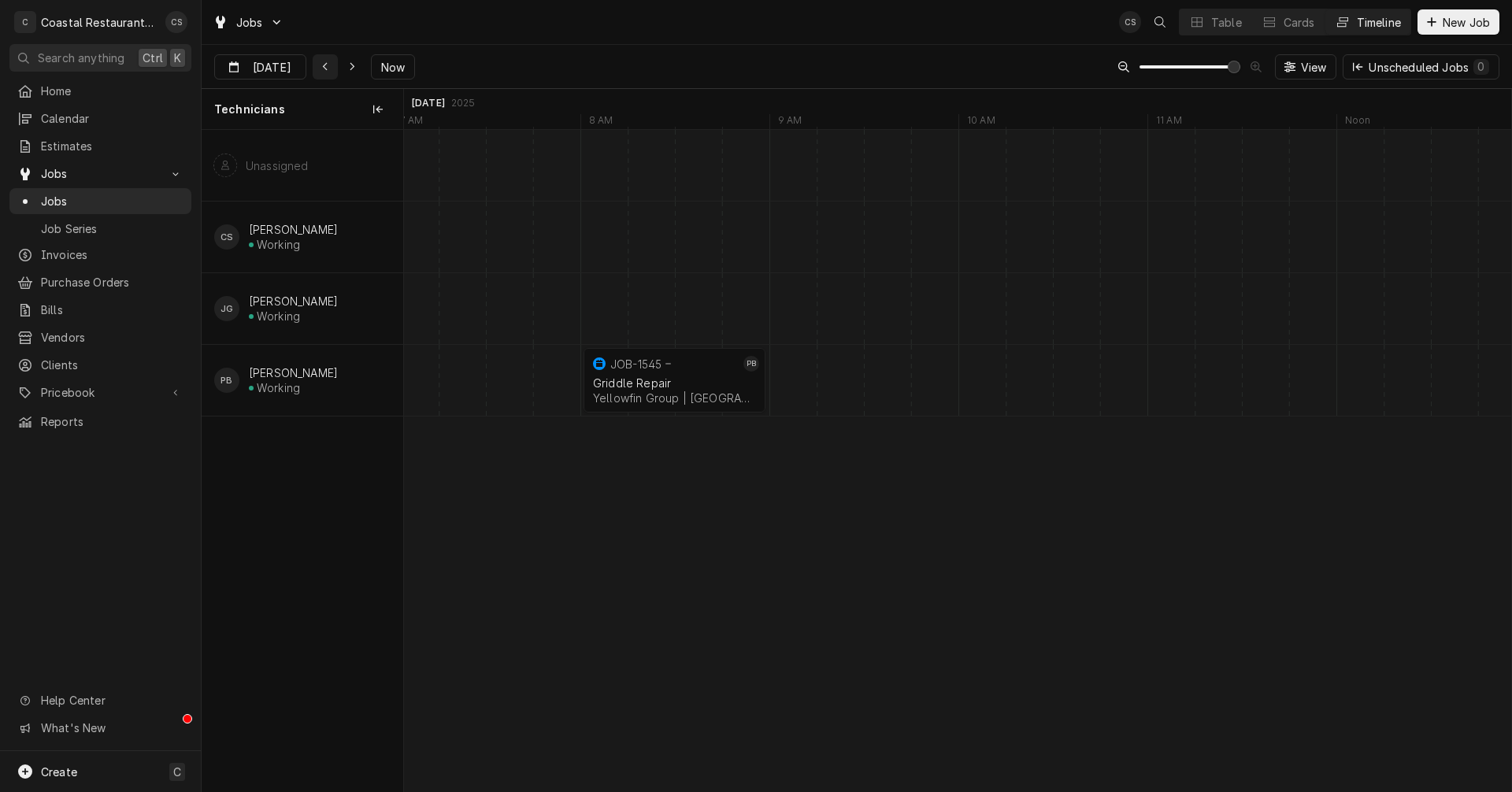
click at [322, 64] on icon "Dynamic Content Wrapper" at bounding box center [326, 67] width 7 height 11
type input "[DATE]"
